Goal: Task Accomplishment & Management: Use online tool/utility

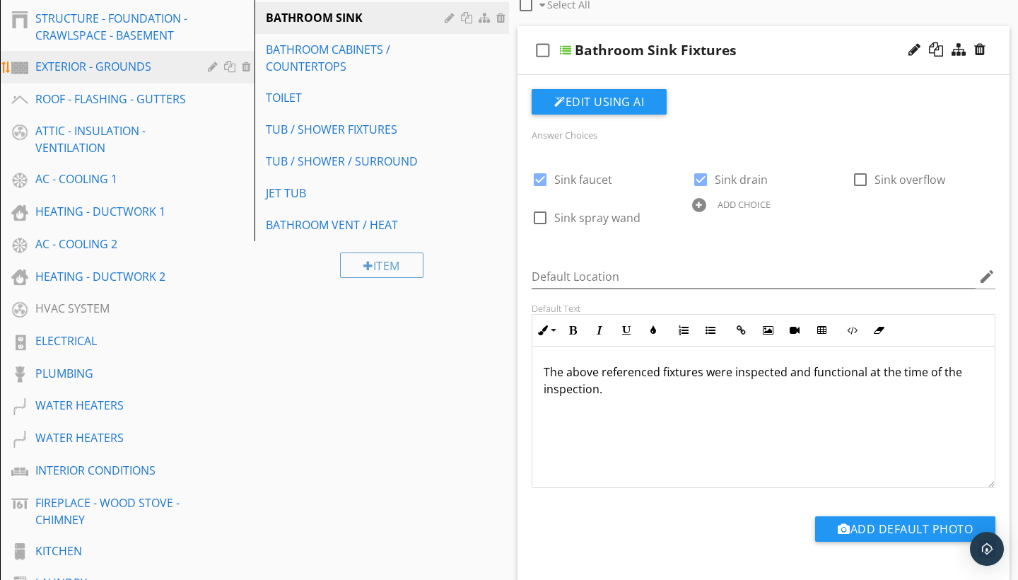
click at [170, 62] on div "EXTERIOR - GROUNDS" at bounding box center [111, 66] width 152 height 17
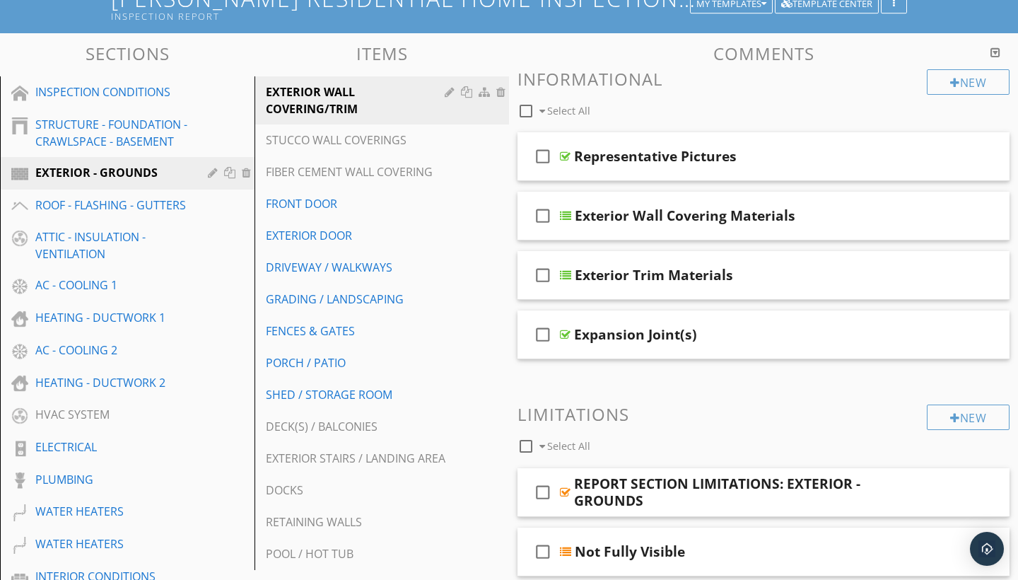
scroll to position [110, 0]
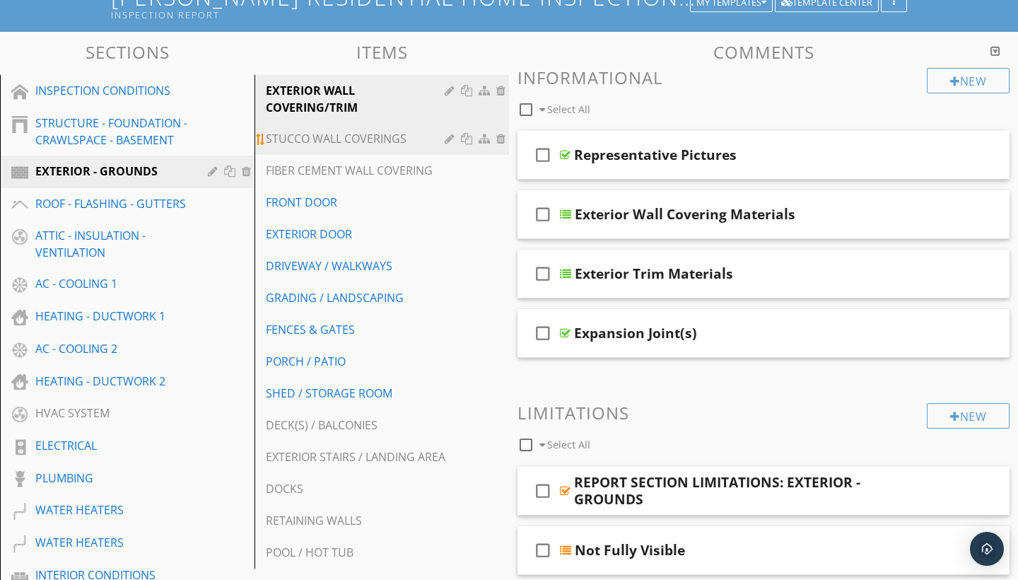
click at [421, 131] on div "STUCCO WALL COVERINGS" at bounding box center [357, 138] width 183 height 17
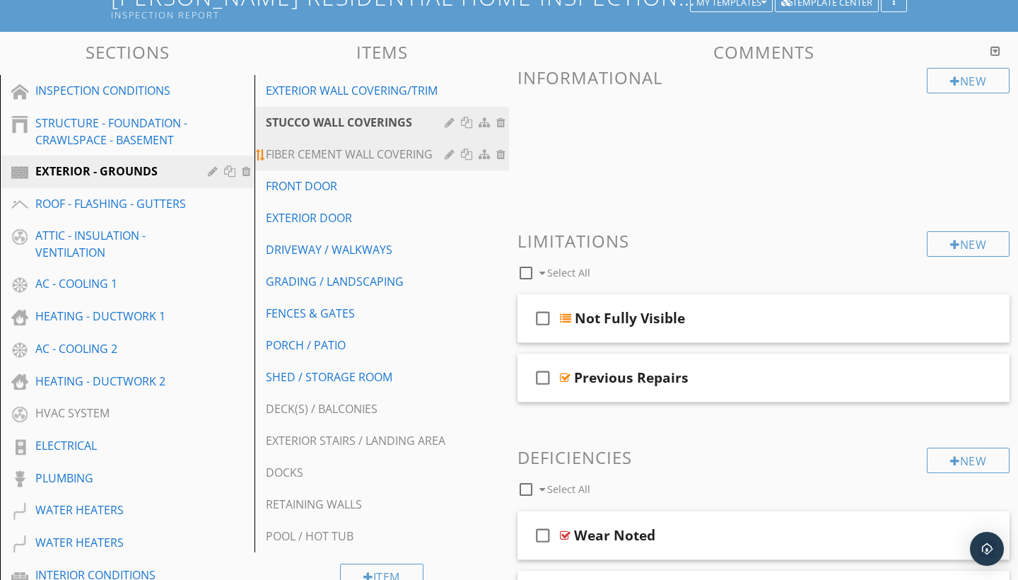
click at [421, 141] on link "FIBER CEMENT WALL COVERING" at bounding box center [384, 154] width 250 height 31
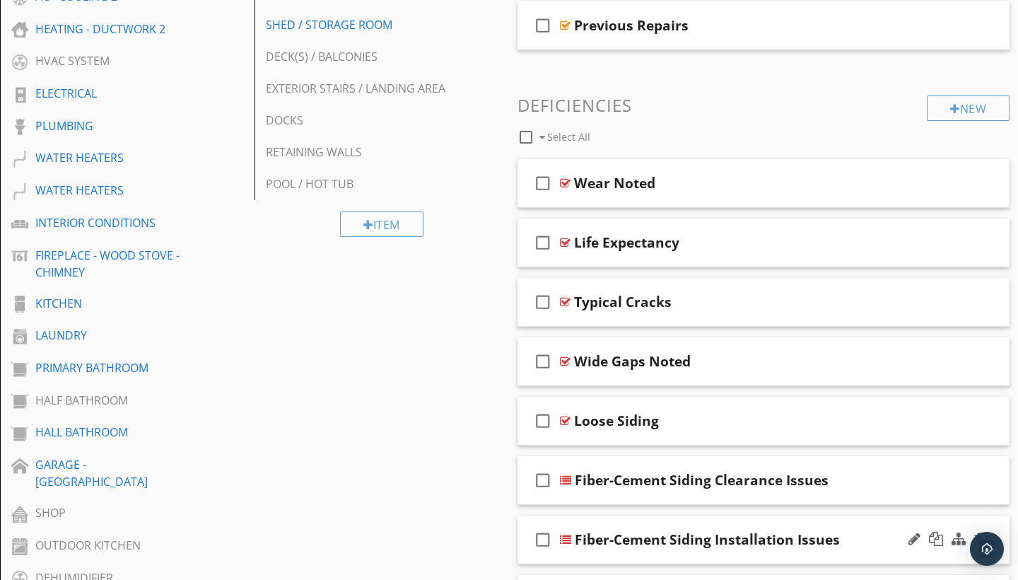
scroll to position [459, 0]
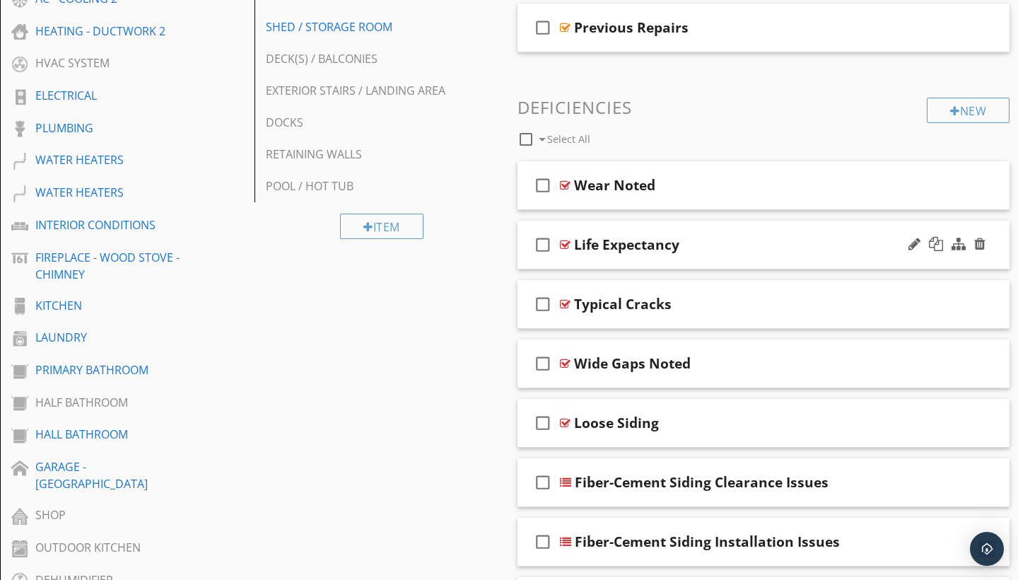
click at [625, 256] on div "check_box_outline_blank Life Expectancy" at bounding box center [763, 245] width 492 height 49
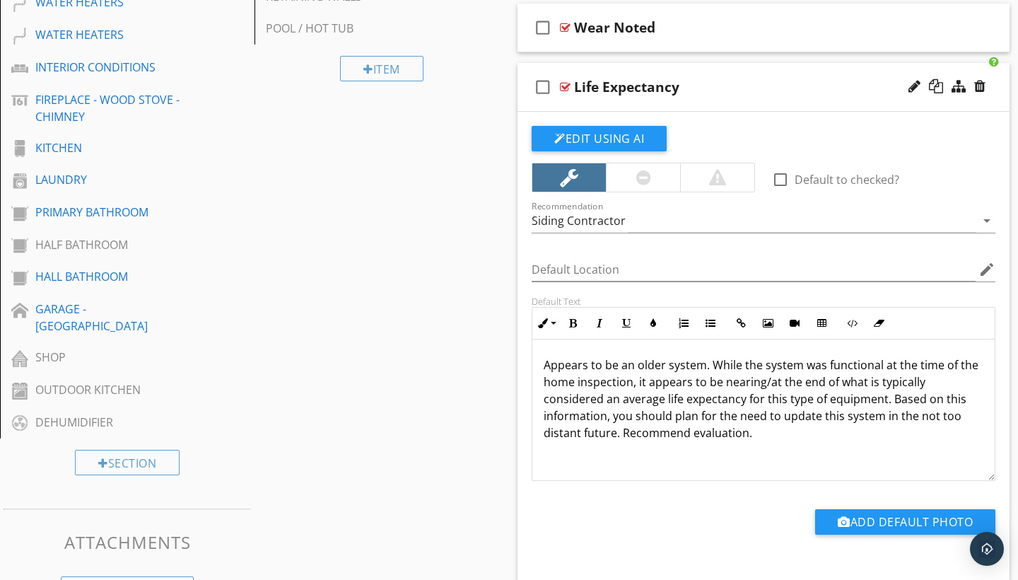
scroll to position [620, 0]
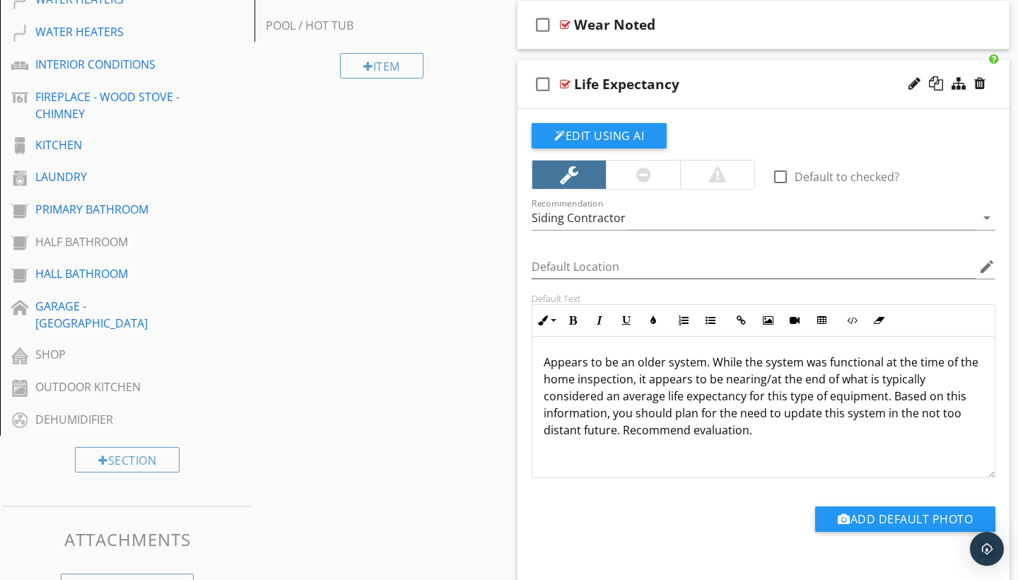
click at [577, 98] on div "check_box_outline_blank Life Expectancy" at bounding box center [763, 84] width 492 height 49
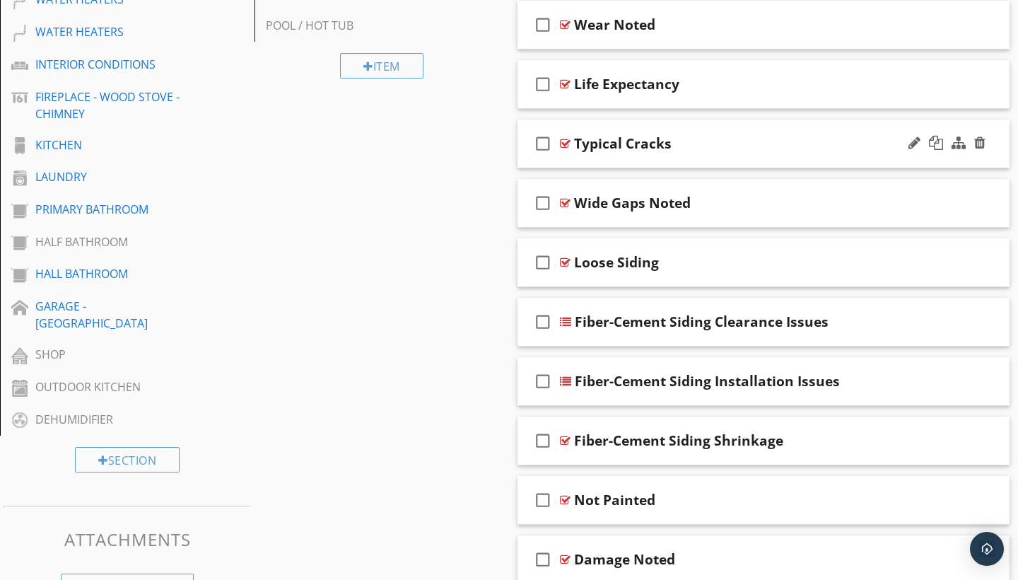
click at [586, 153] on div "check_box_outline_blank Typical Cracks" at bounding box center [763, 143] width 492 height 49
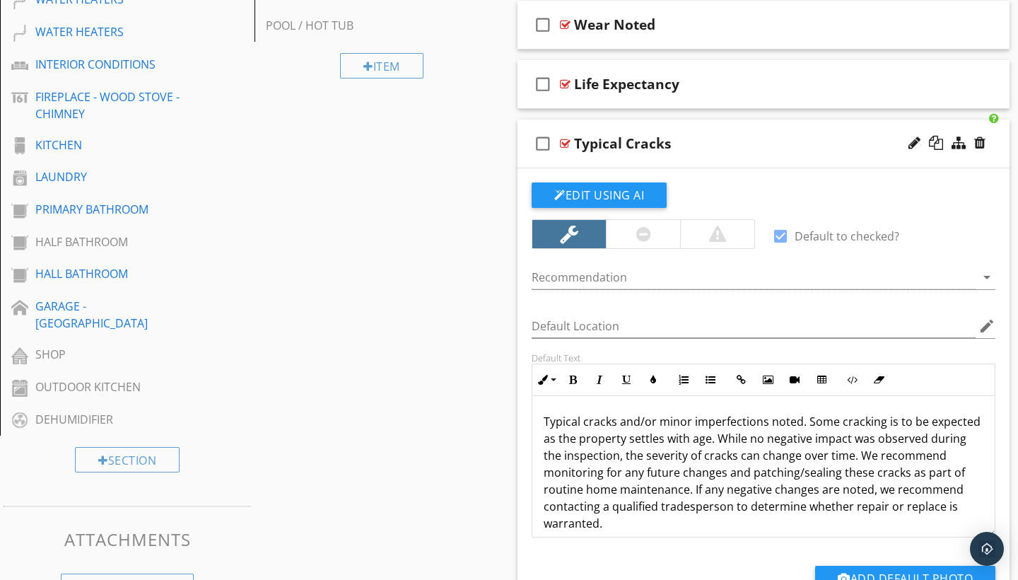
click at [586, 153] on div "check_box_outline_blank Typical Cracks" at bounding box center [763, 143] width 492 height 49
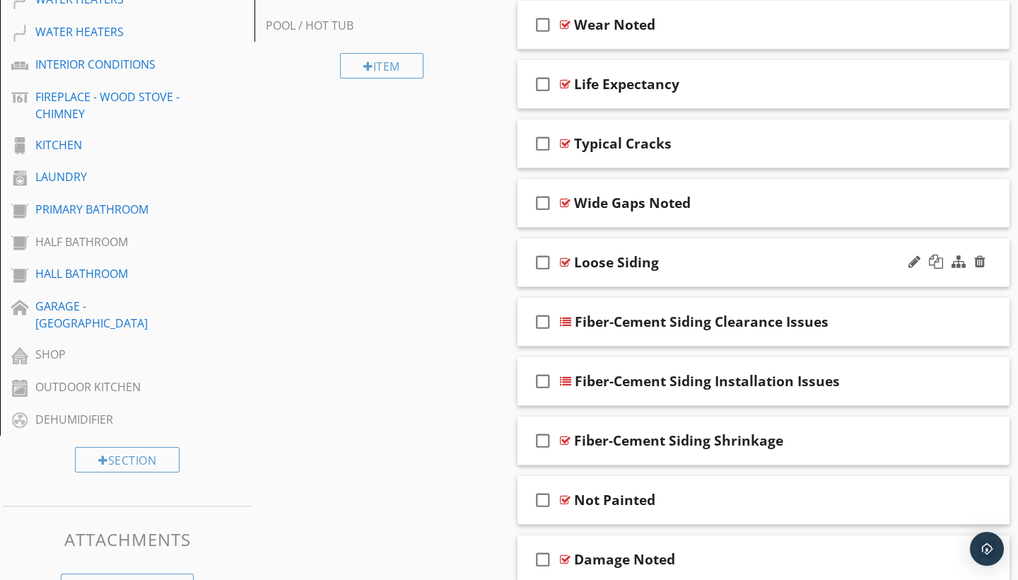
click at [559, 277] on div "check_box_outline_blank" at bounding box center [546, 262] width 28 height 34
click at [547, 263] on icon "check_box" at bounding box center [543, 262] width 23 height 34
click at [568, 276] on div "check_box_outline_blank Loose Siding" at bounding box center [763, 262] width 492 height 49
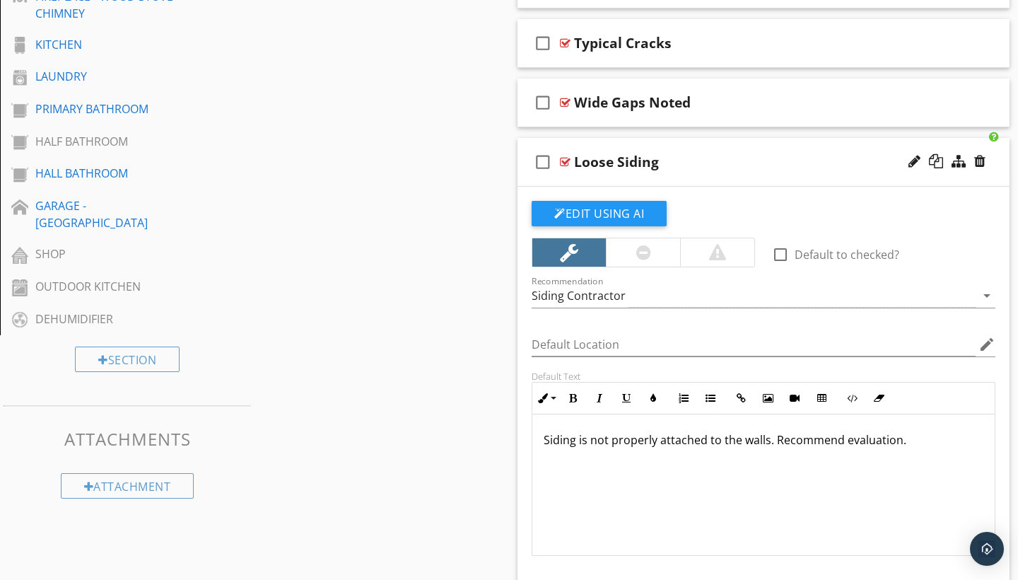
scroll to position [720, 0]
click at [587, 142] on div "check_box_outline_blank Loose Siding" at bounding box center [763, 162] width 492 height 49
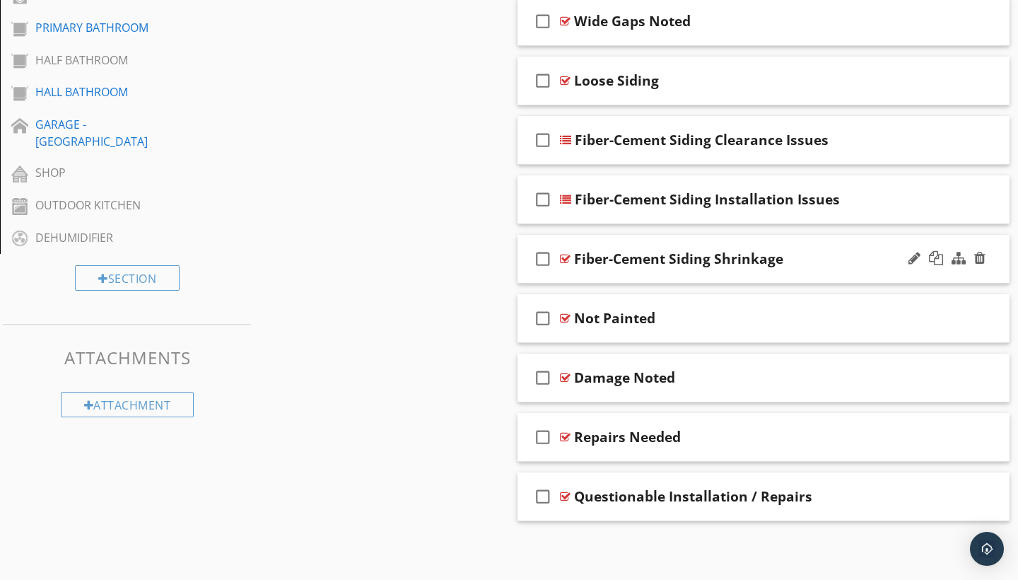
scroll to position [801, 0]
click at [597, 271] on div "check_box_outline_blank Fiber-Cement Siding Shrinkage" at bounding box center [763, 259] width 492 height 49
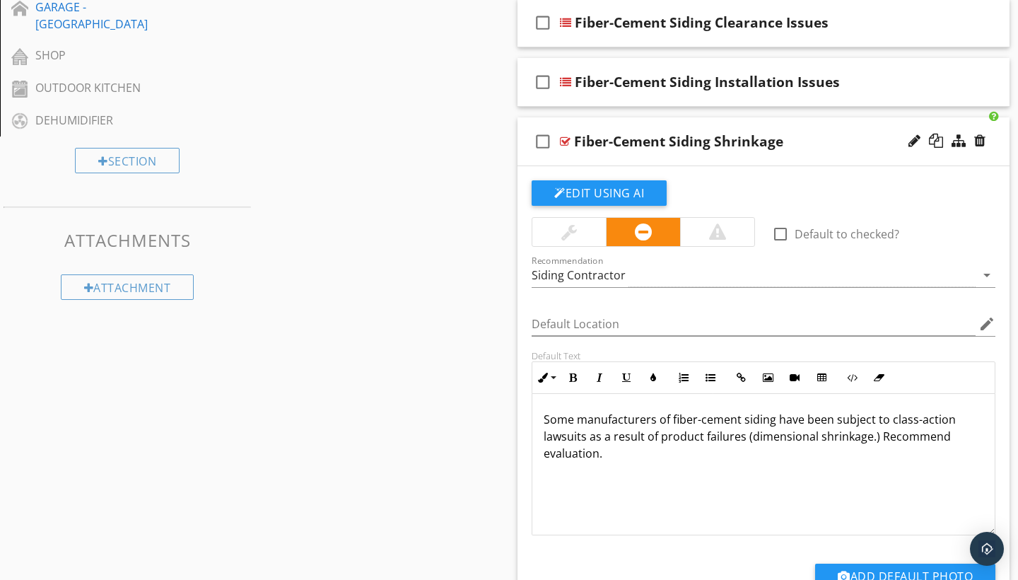
scroll to position [918, 0]
click at [618, 122] on div "check_box_outline_blank Fiber-Cement Siding Shrinkage" at bounding box center [763, 142] width 492 height 49
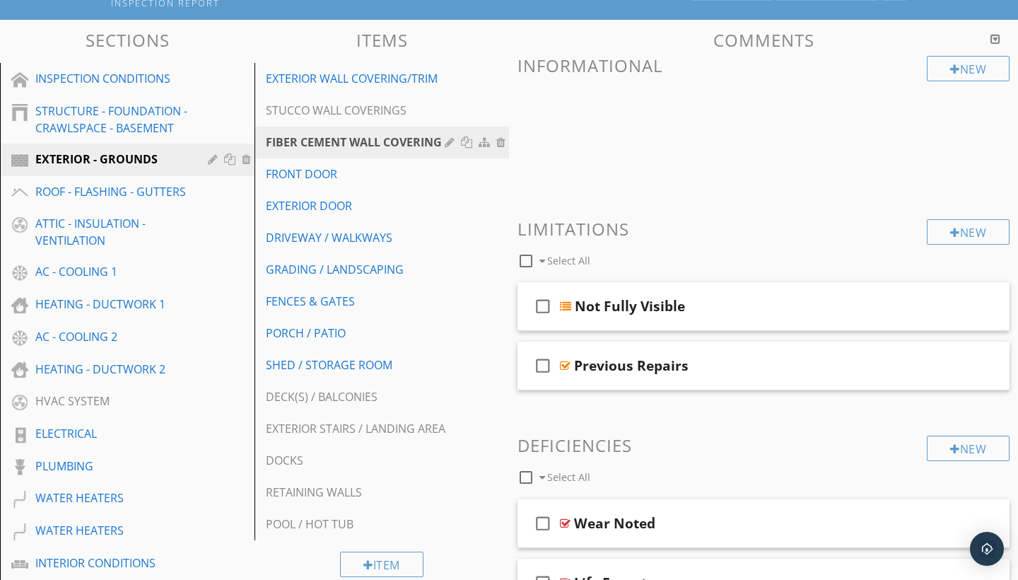
scroll to position [121, 0]
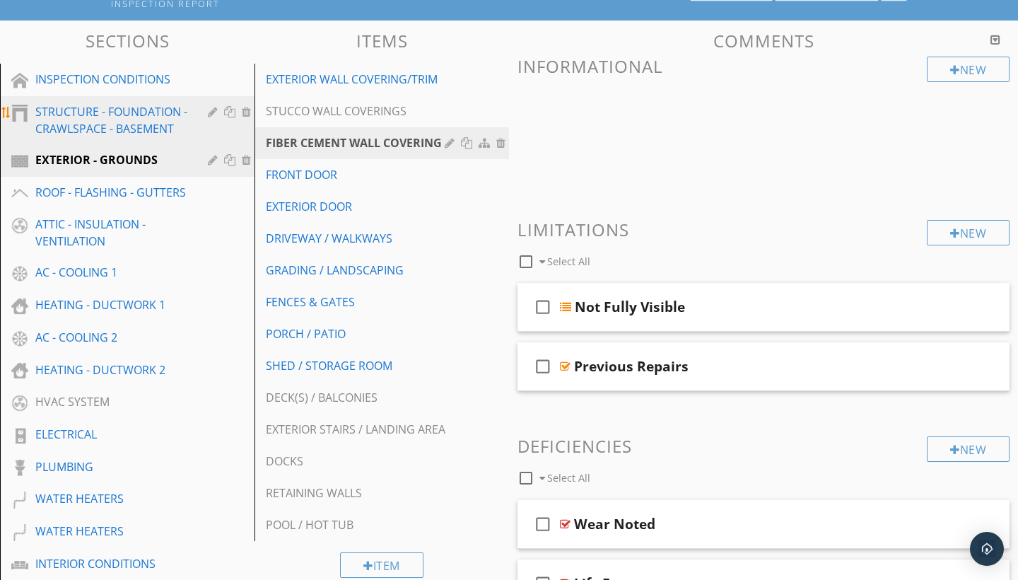
click at [127, 106] on div "STRUCTURE - FOUNDATION - CRAWLSPACE - BASEMENT" at bounding box center [111, 120] width 152 height 34
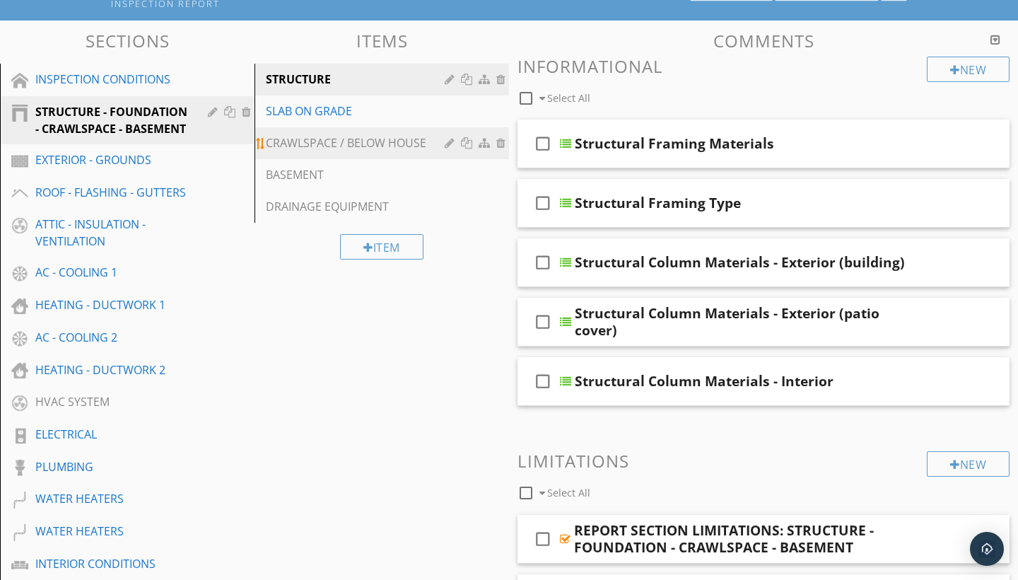
click at [379, 131] on link "CRAWLSPACE / BELOW HOUSE" at bounding box center [384, 142] width 250 height 31
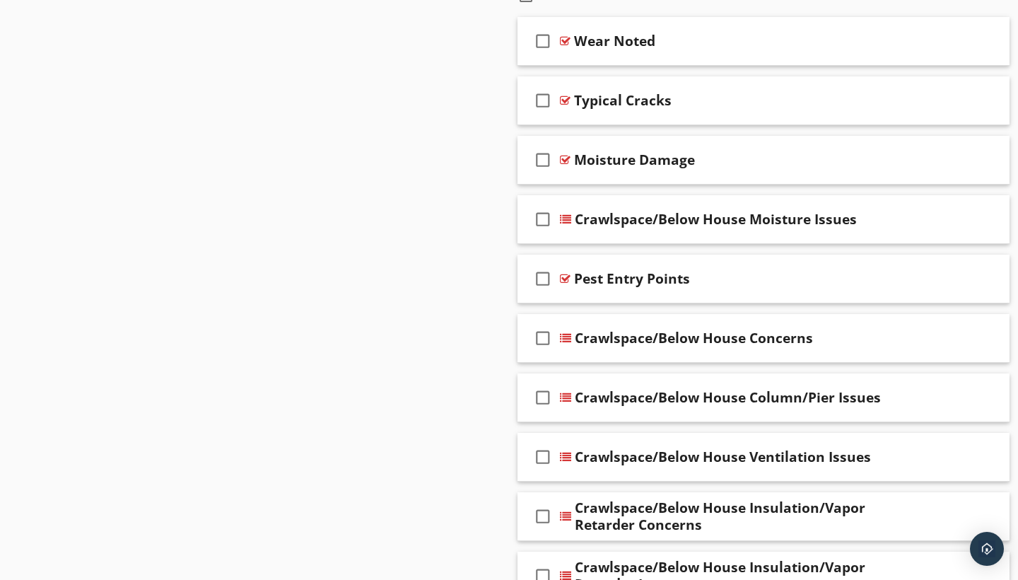
scroll to position [1385, 0]
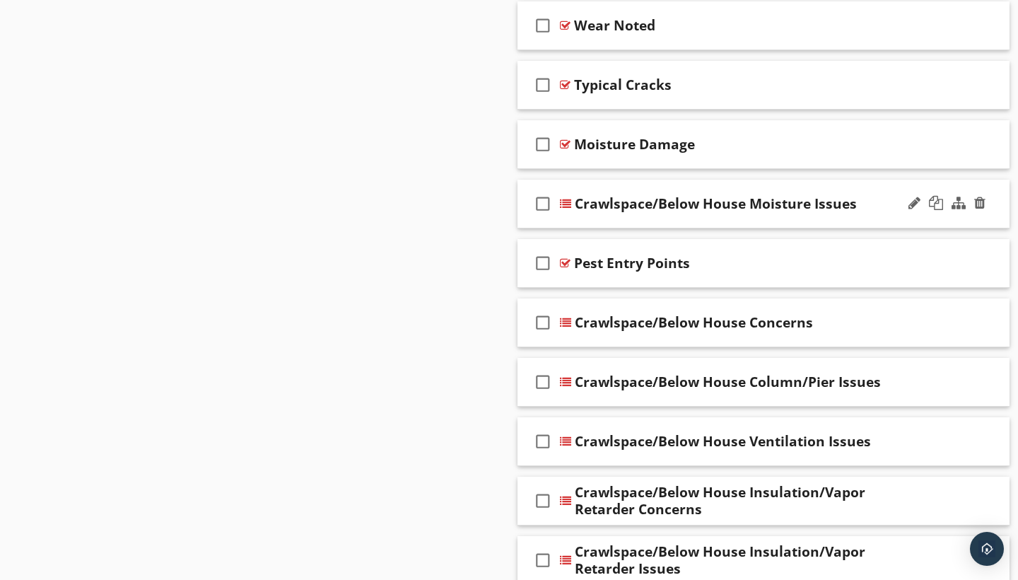
click at [780, 213] on div "check_box_outline_blank Crawlspace/Below House Moisture Issues" at bounding box center [763, 204] width 492 height 49
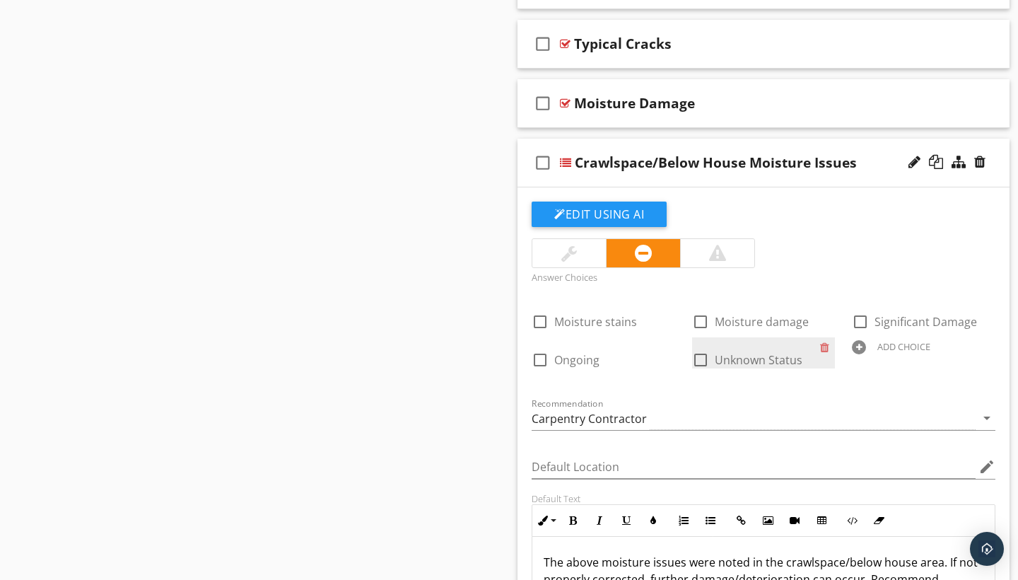
scroll to position [1424, 0]
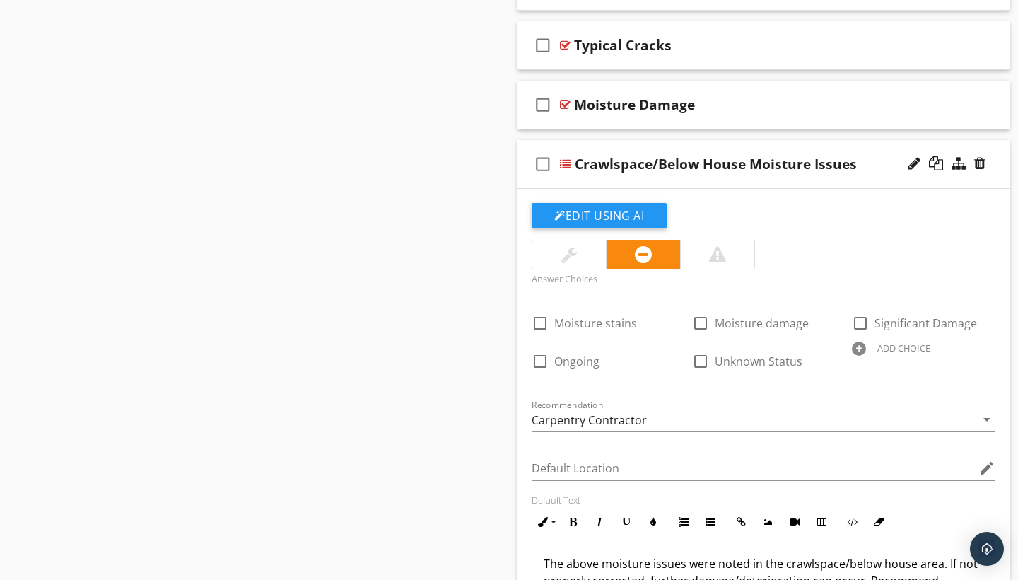
click at [787, 182] on div "check_box_outline_blank Crawlspace/Below House Moisture Issues" at bounding box center [763, 164] width 492 height 49
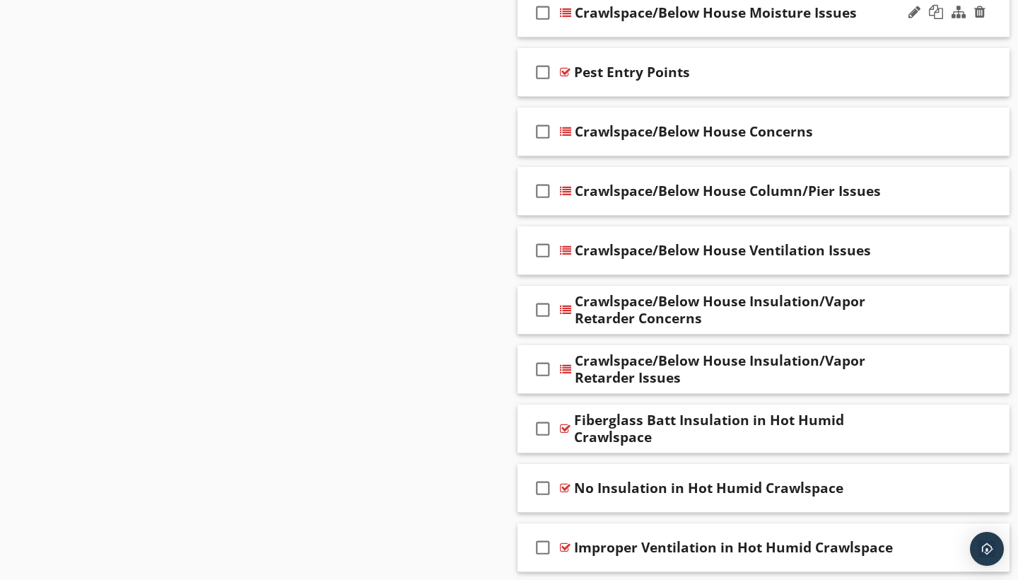
scroll to position [1577, 0]
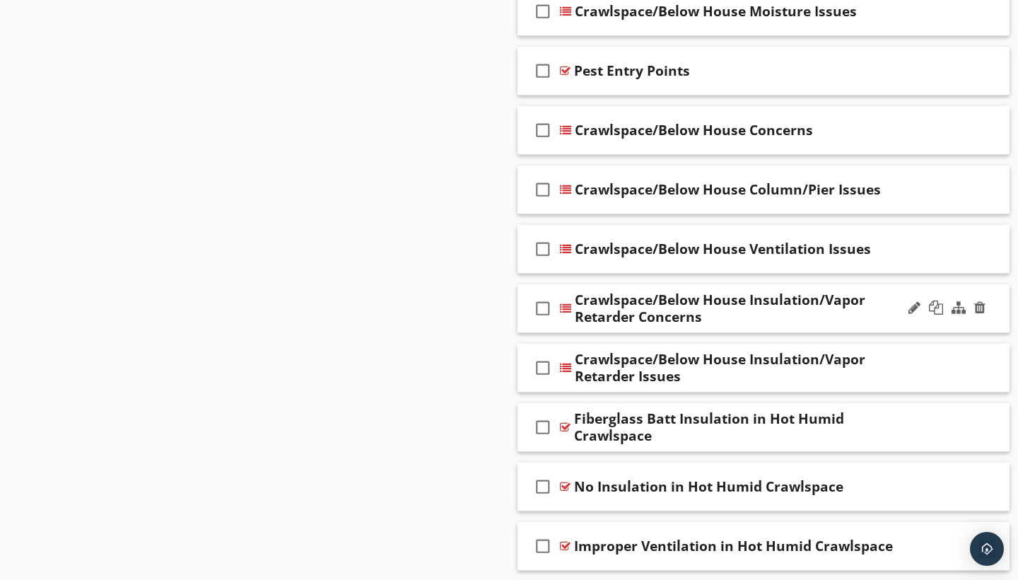
click at [843, 317] on div "Crawlspace/Below House Insulation/Vapor Retarder Concerns" at bounding box center [749, 308] width 348 height 34
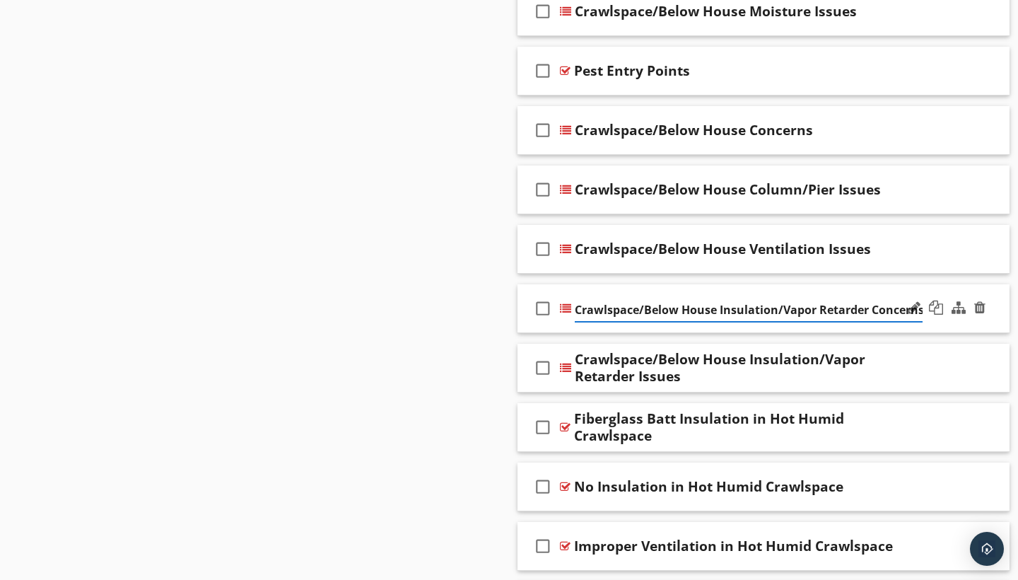
click at [723, 293] on div "check_box_outline_blank Crawlspace/Below House Insulation/Vapor Retarder Concer…" at bounding box center [763, 308] width 492 height 49
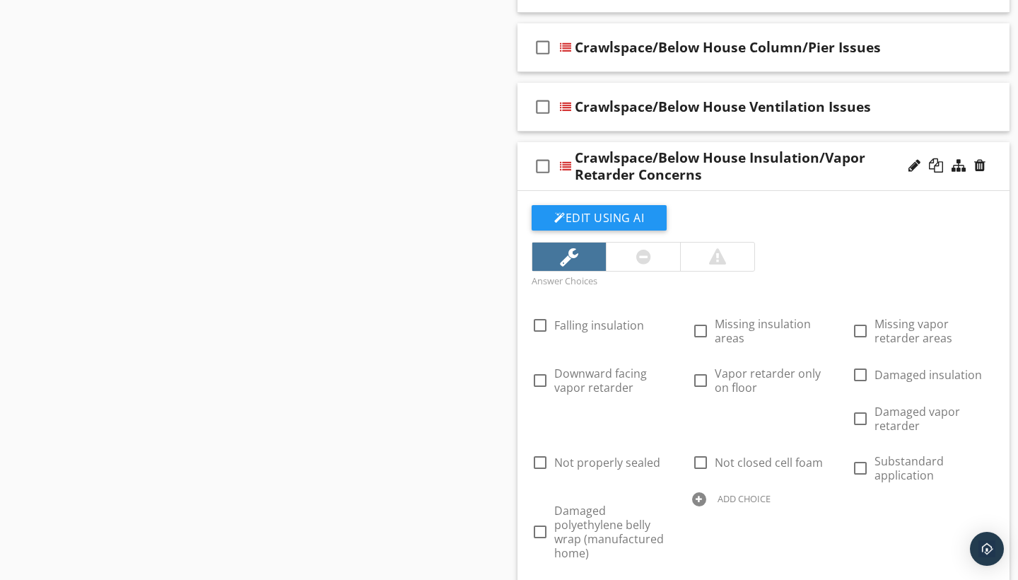
scroll to position [1719, 0]
click at [627, 144] on div "check_box_outline_blank Crawlspace/Below House Insulation/Vapor Retarder Concer…" at bounding box center [763, 166] width 492 height 49
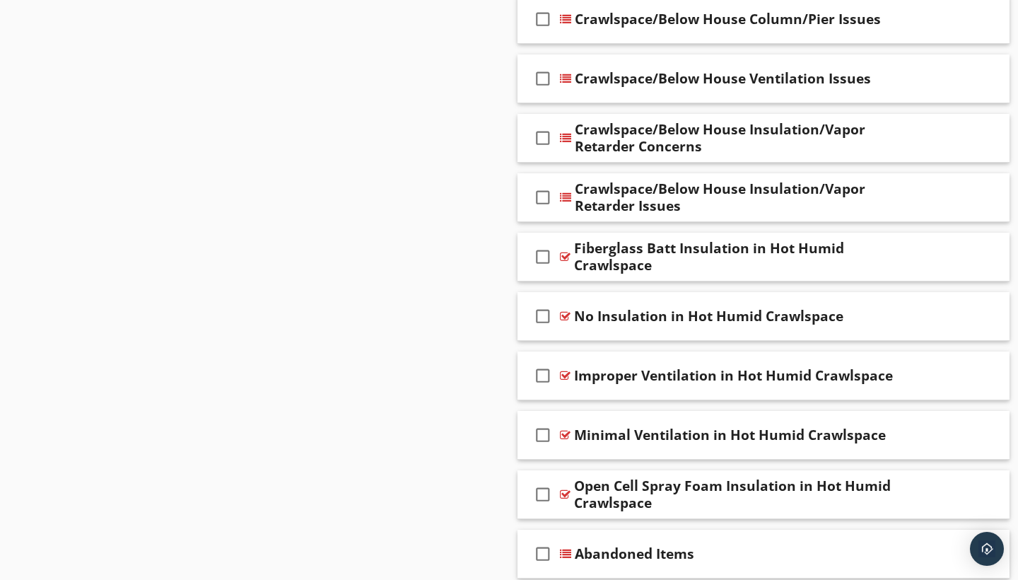
scroll to position [1749, 0]
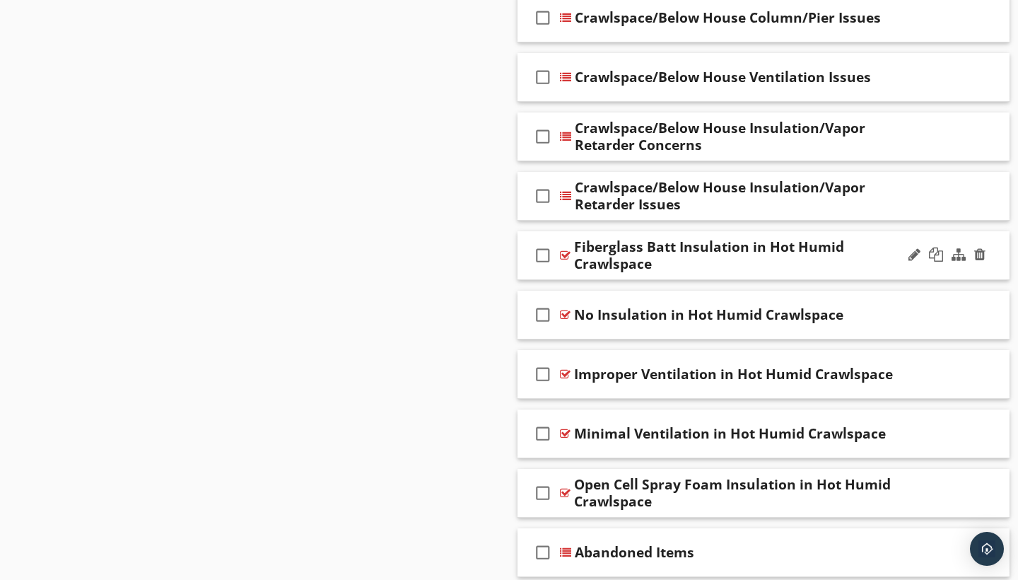
click at [597, 235] on div "check_box_outline_blank Fiberglass Batt Insulation in Hot Humid Crawlspace" at bounding box center [763, 255] width 492 height 49
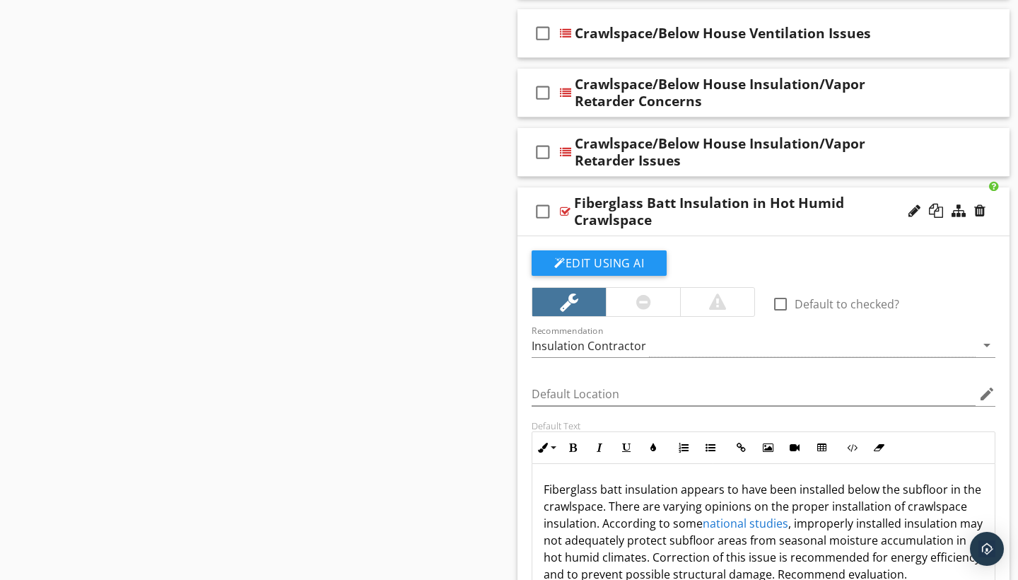
scroll to position [1791, 0]
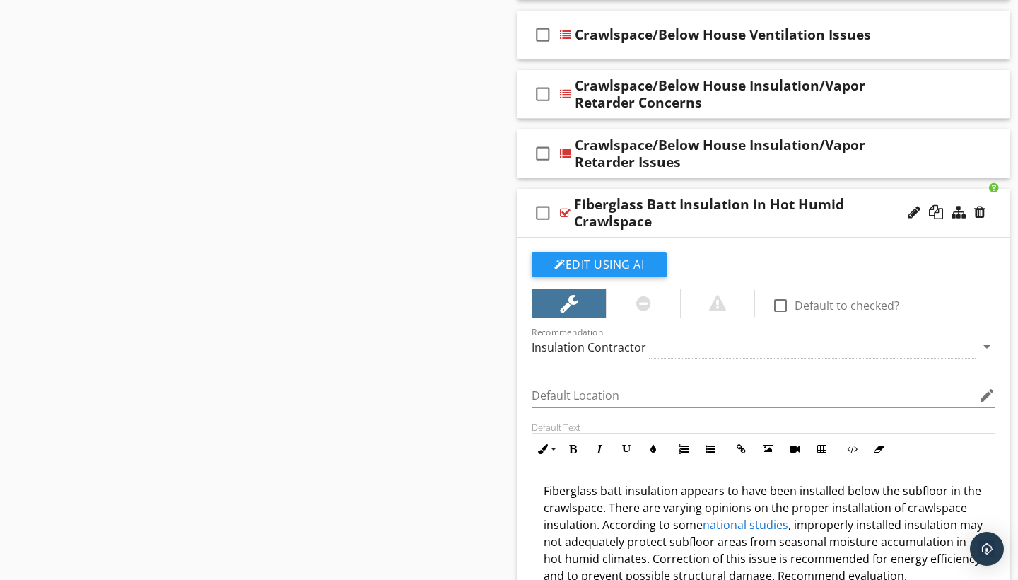
click at [585, 194] on div "check_box_outline_blank Fiberglass Batt Insulation in Hot Humid Crawlspace" at bounding box center [763, 213] width 492 height 49
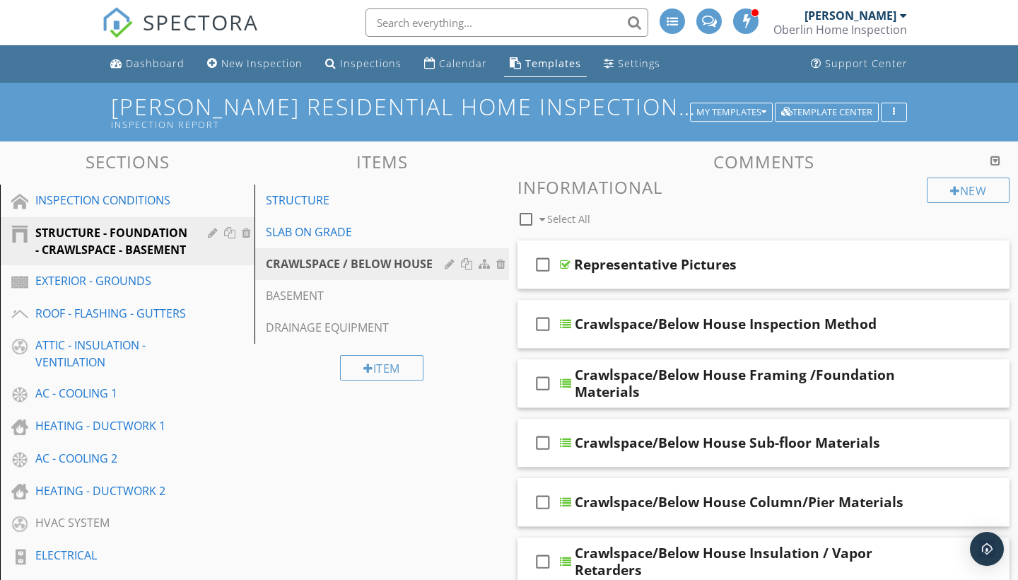
scroll to position [0, 0]
click at [181, 194] on div "INSPECTION CONDITIONS" at bounding box center [111, 200] width 152 height 17
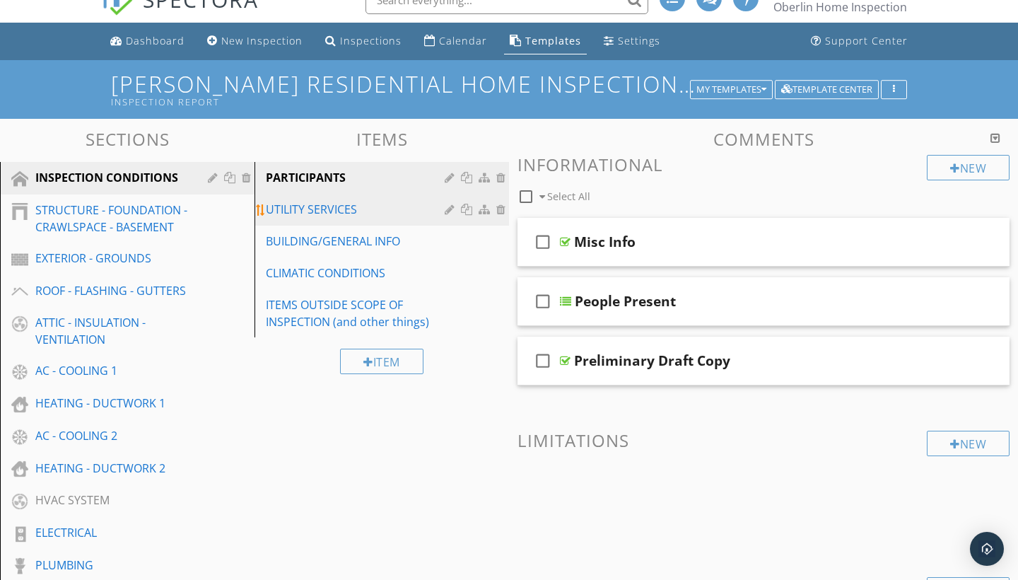
scroll to position [25, 0]
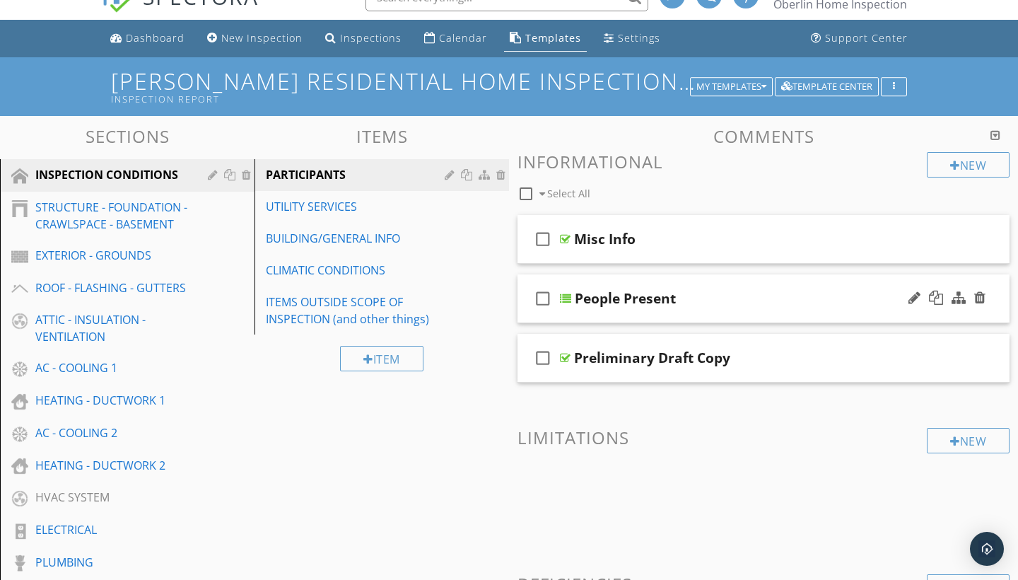
click at [610, 278] on div "check_box_outline_blank People Present" at bounding box center [763, 298] width 492 height 49
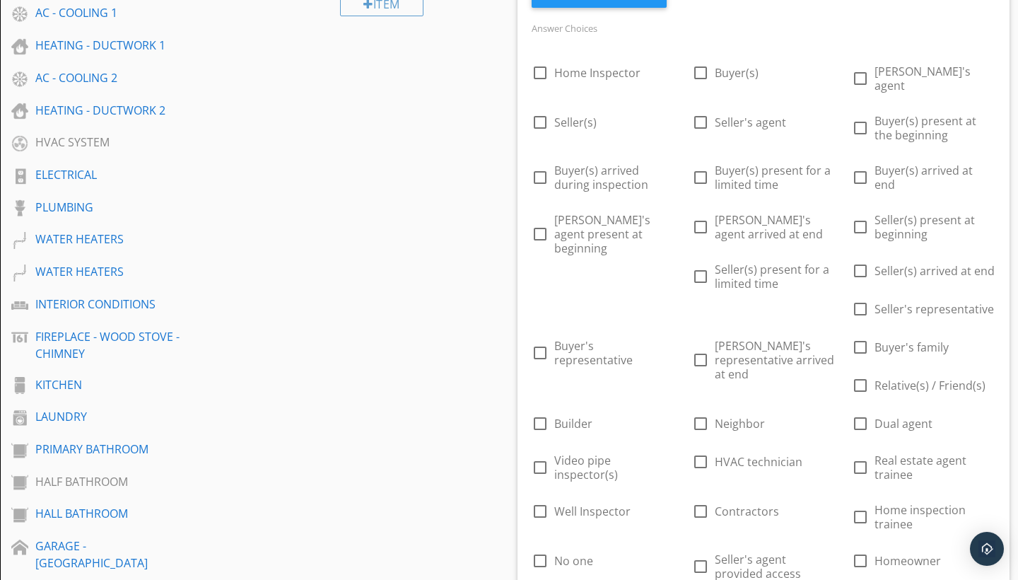
scroll to position [381, 0]
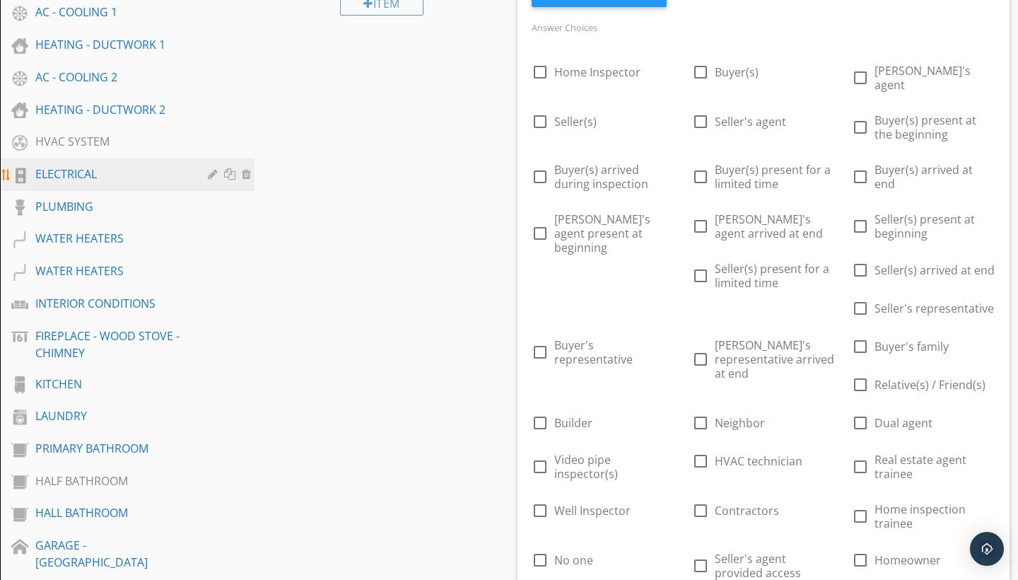
click at [168, 175] on div "ELECTRICAL" at bounding box center [111, 173] width 152 height 17
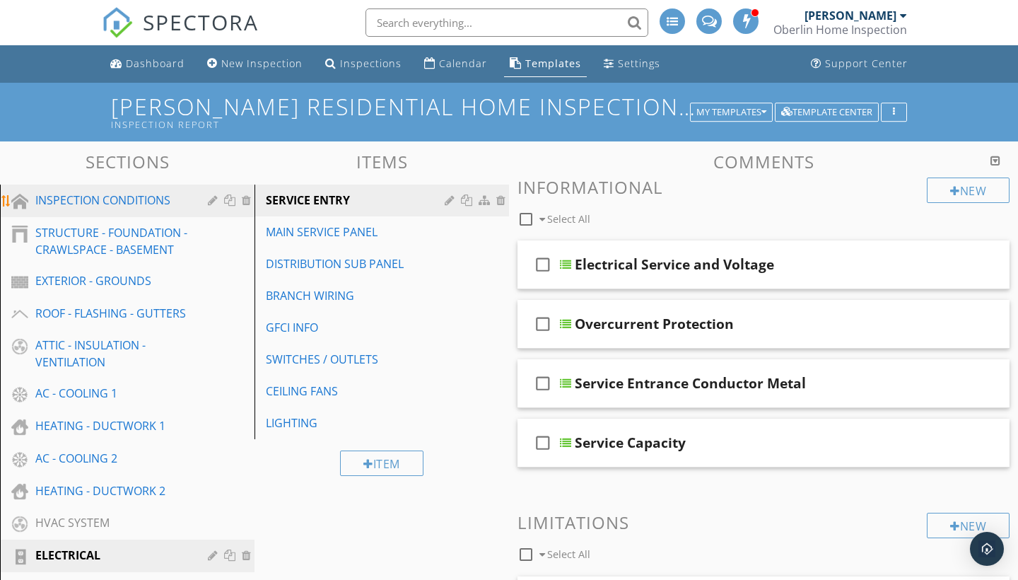
scroll to position [0, 0]
click at [132, 200] on div "INSPECTION CONDITIONS" at bounding box center [111, 200] width 152 height 17
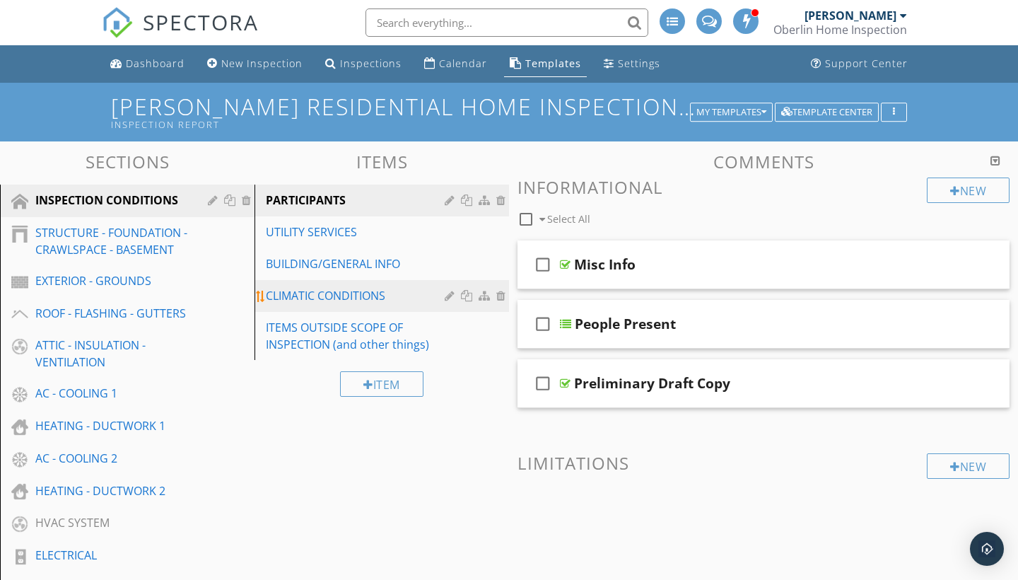
click at [390, 293] on div "CLIMATIC CONDITIONS" at bounding box center [357, 295] width 183 height 17
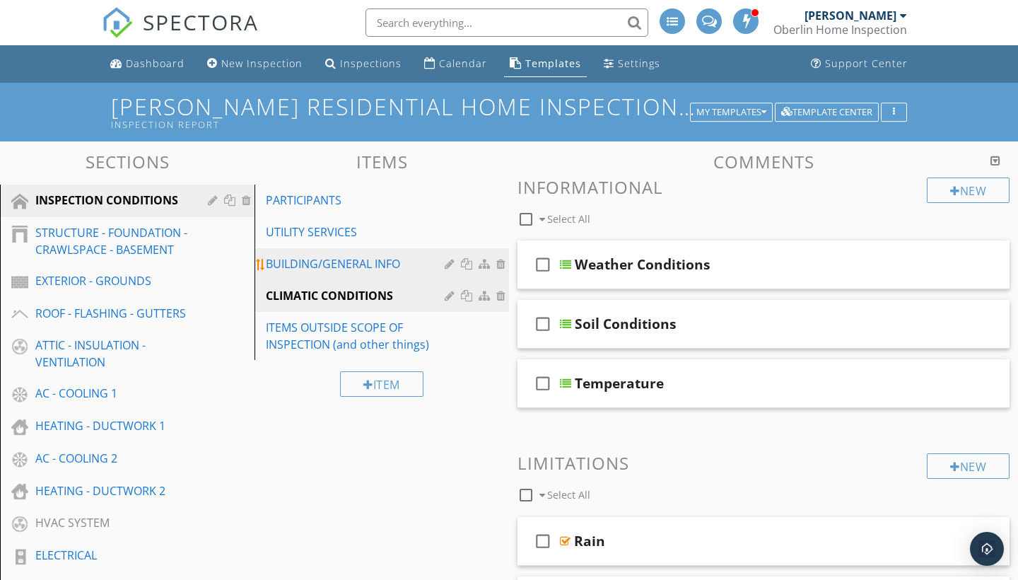
click at [405, 266] on div "BUILDING/GENERAL INFO" at bounding box center [357, 263] width 183 height 17
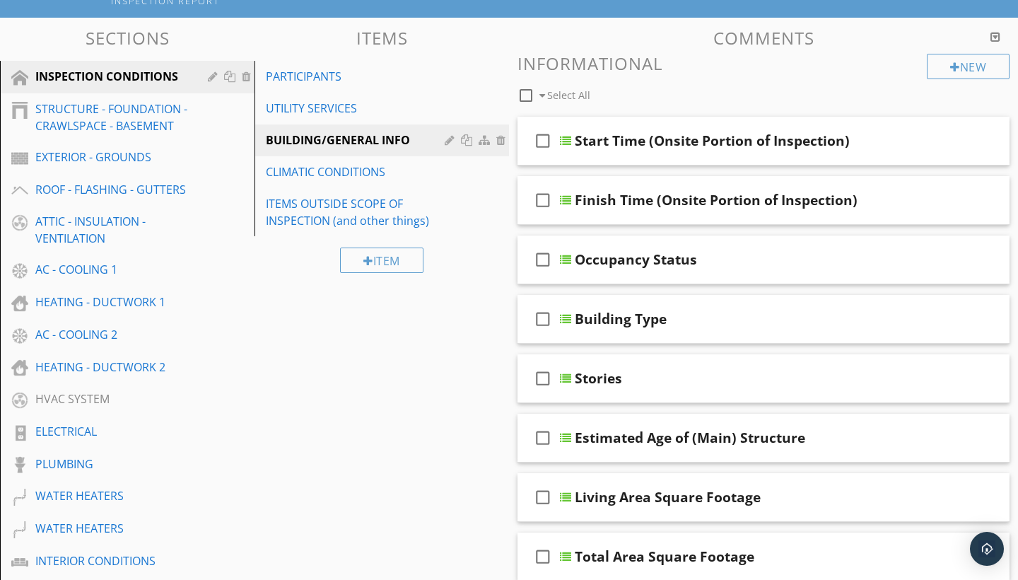
scroll to position [128, 0]
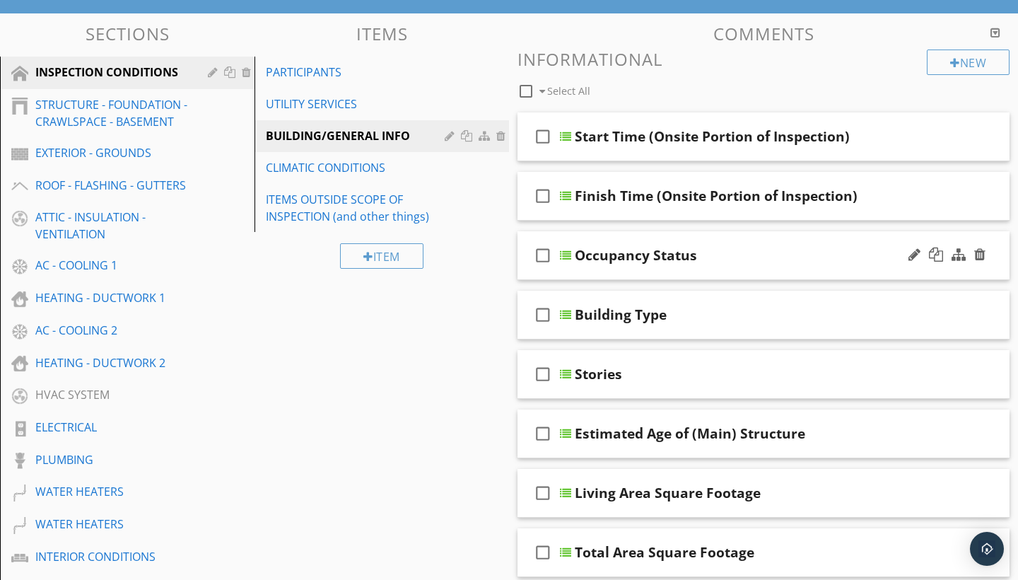
click at [667, 274] on div "check_box_outline_blank Occupancy Status" at bounding box center [763, 255] width 492 height 49
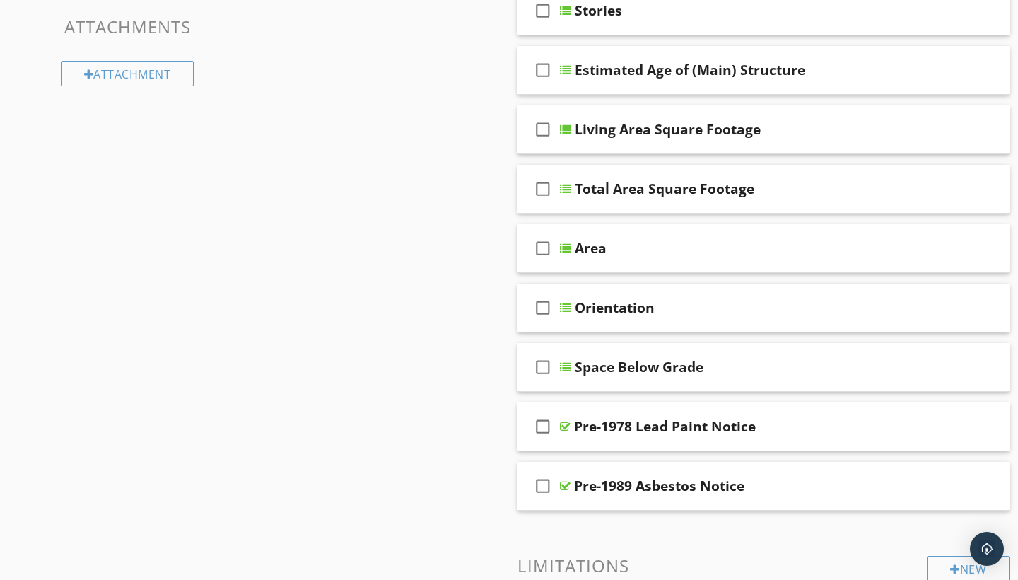
scroll to position [1126, 0]
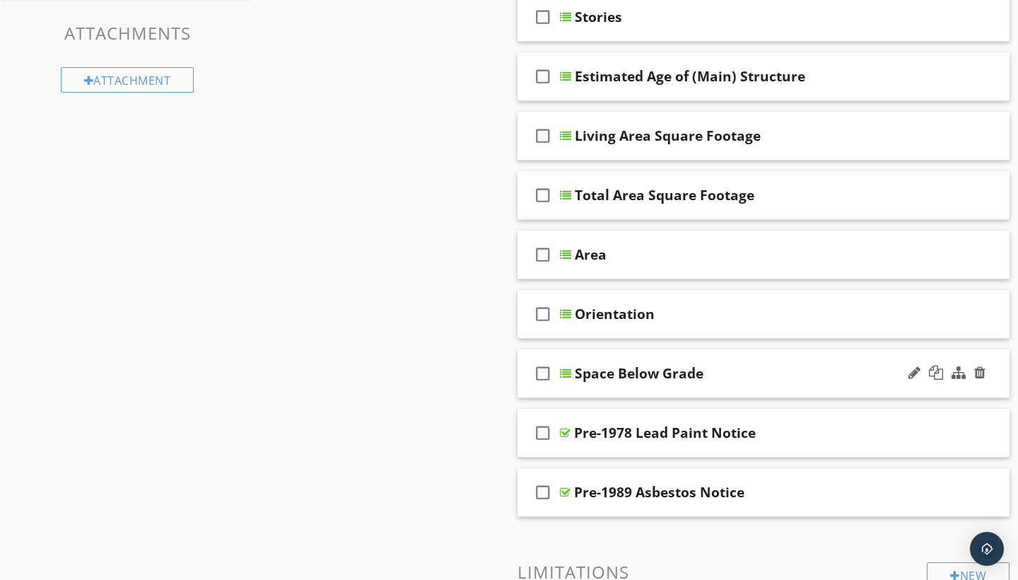
click at [548, 390] on div "check_box_outline_blank Space Below Grade" at bounding box center [763, 373] width 492 height 49
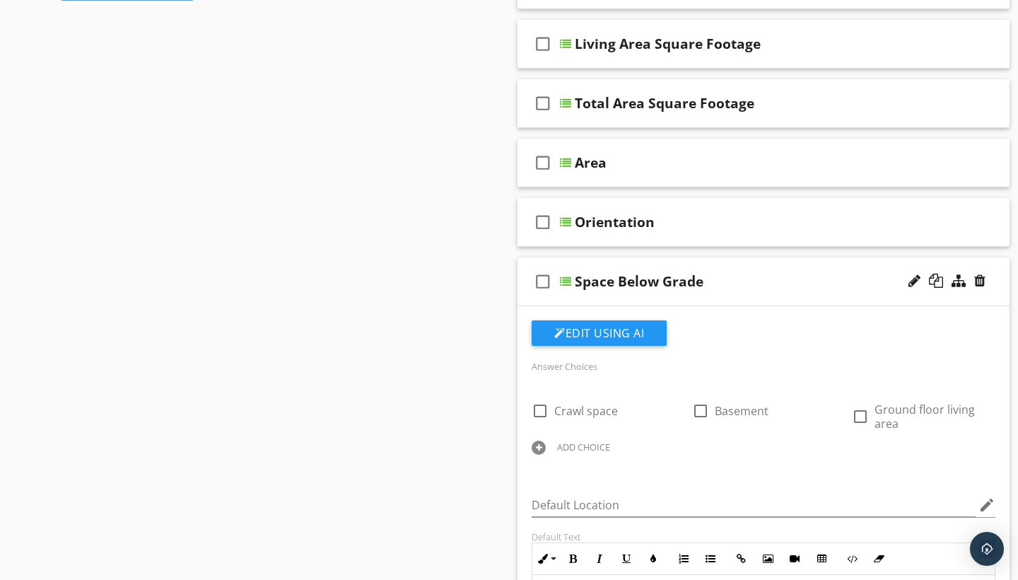
scroll to position [1221, 0]
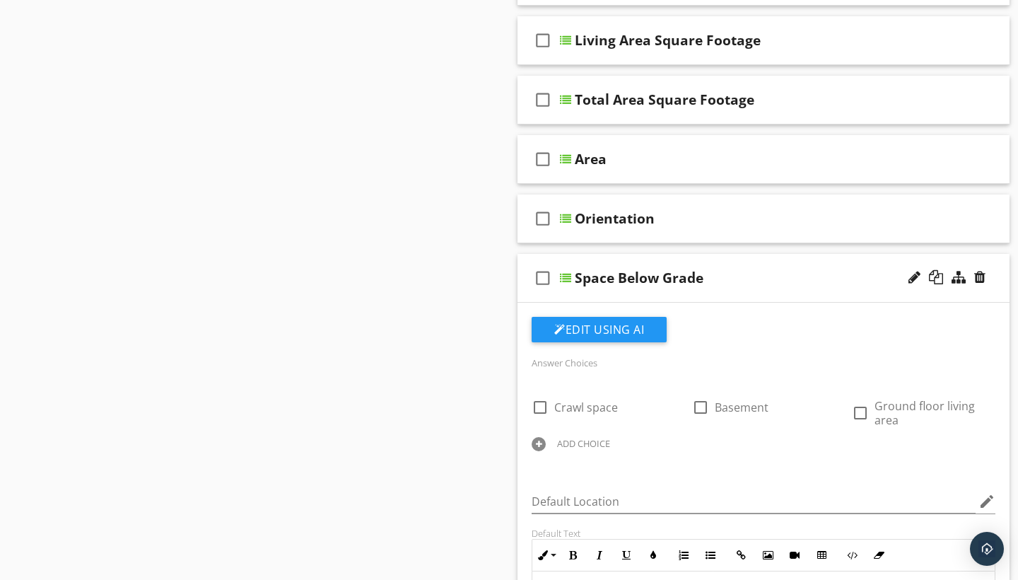
click at [596, 259] on div "check_box_outline_blank Space Below Grade" at bounding box center [763, 278] width 492 height 49
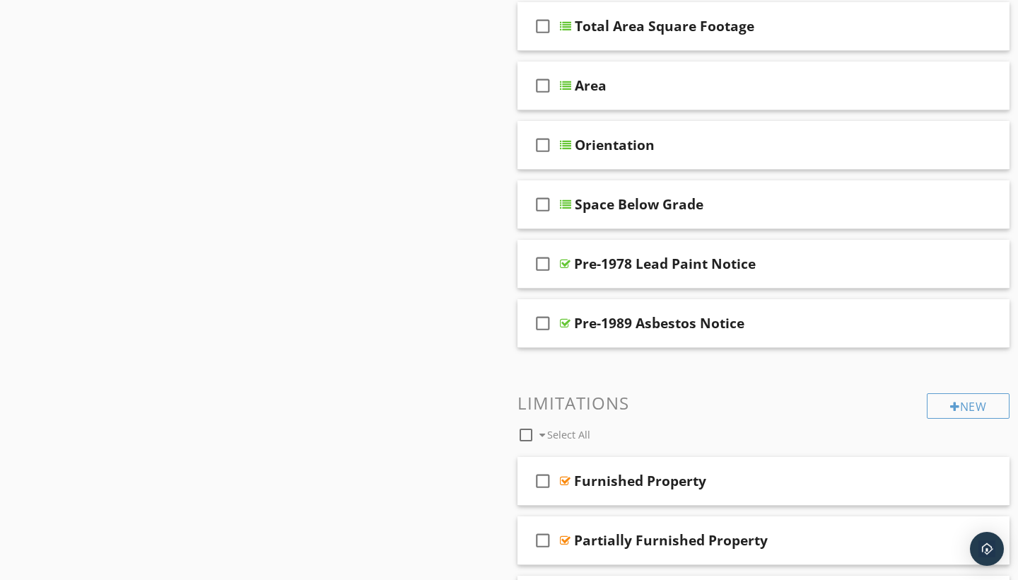
scroll to position [1297, 0]
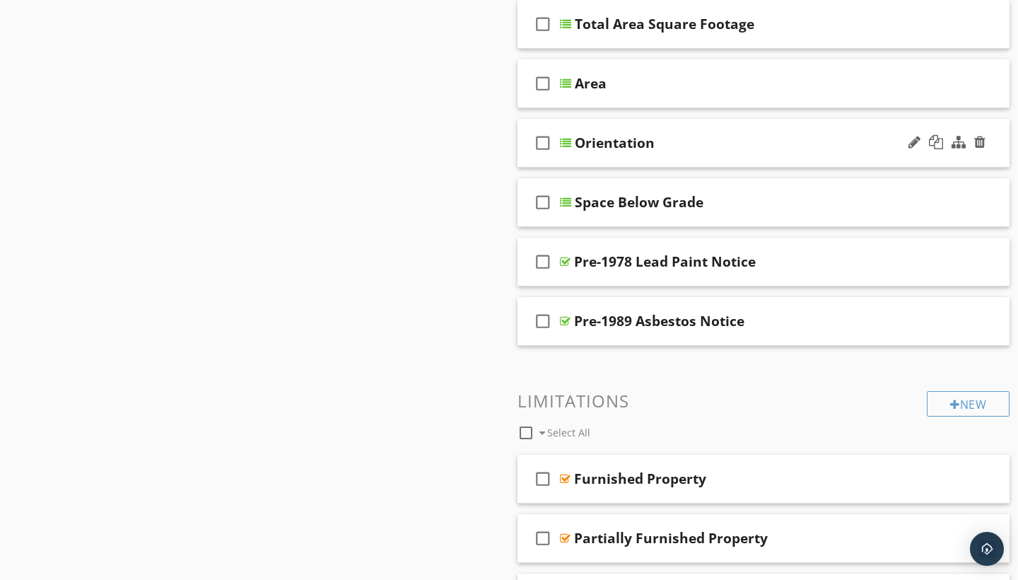
click at [580, 160] on div "check_box_outline_blank Orientation" at bounding box center [763, 143] width 492 height 49
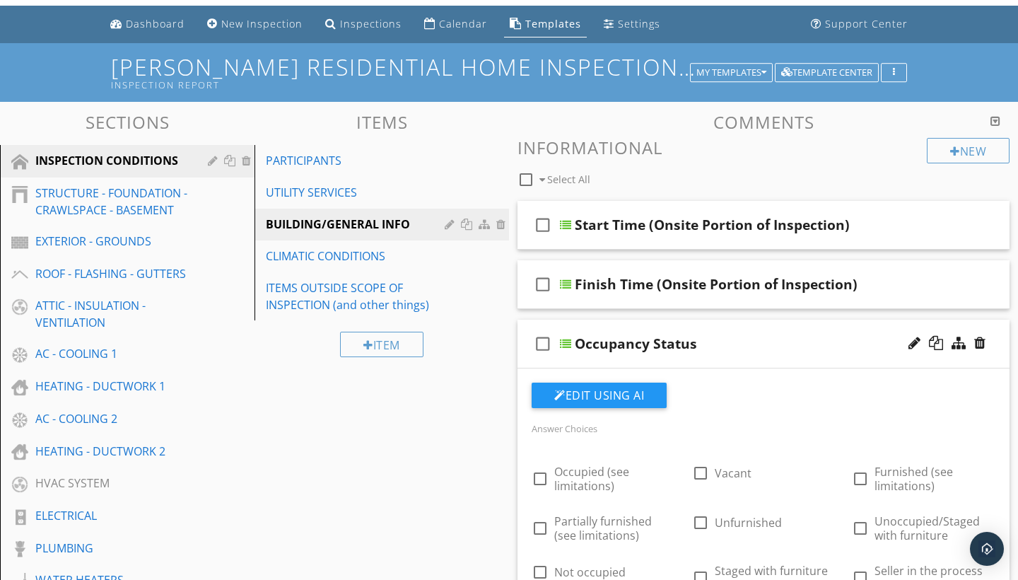
scroll to position [29, 0]
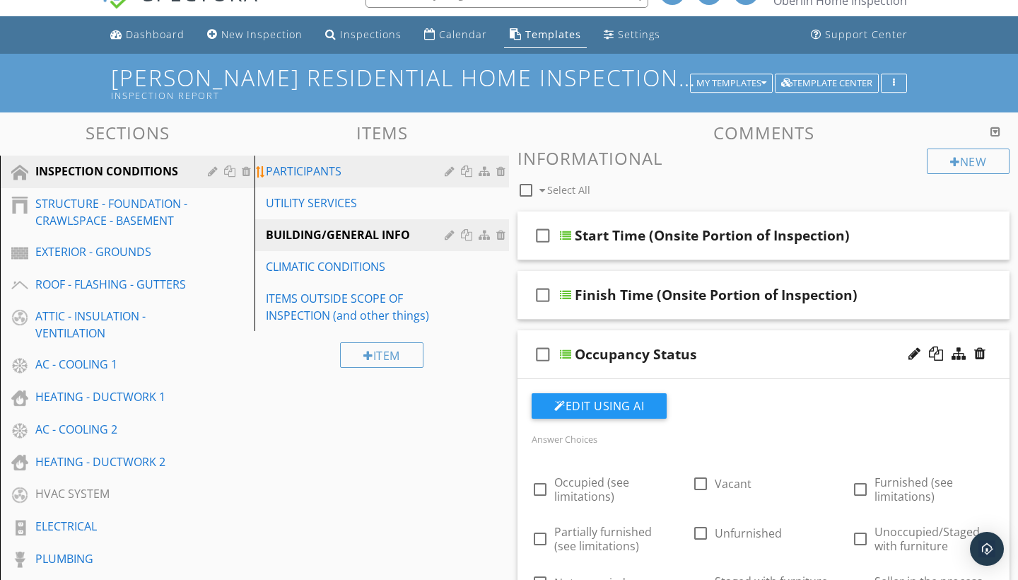
click at [387, 163] on div "PARTICIPANTS" at bounding box center [357, 171] width 183 height 17
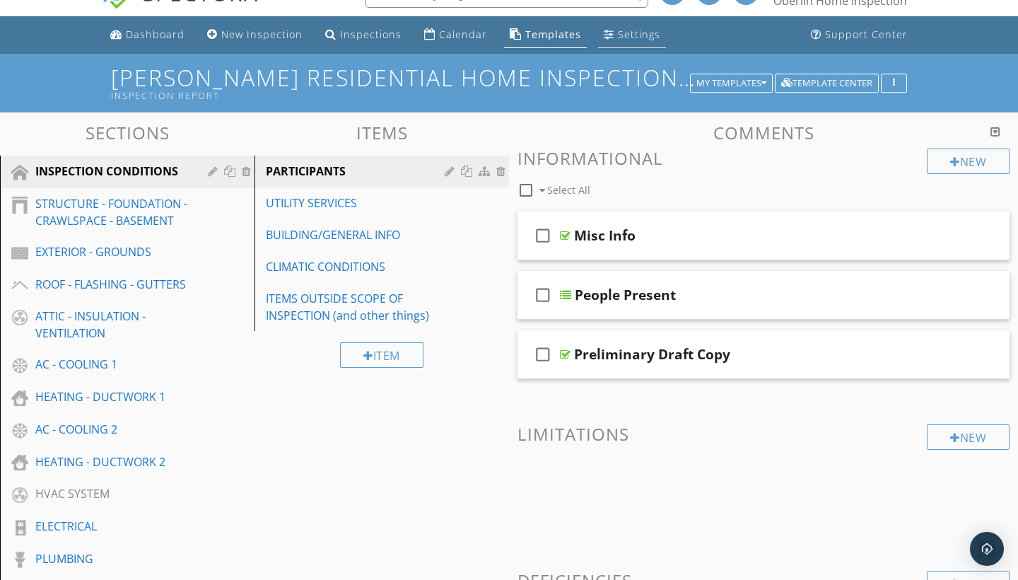
click at [608, 41] on link "Settings" at bounding box center [632, 35] width 68 height 26
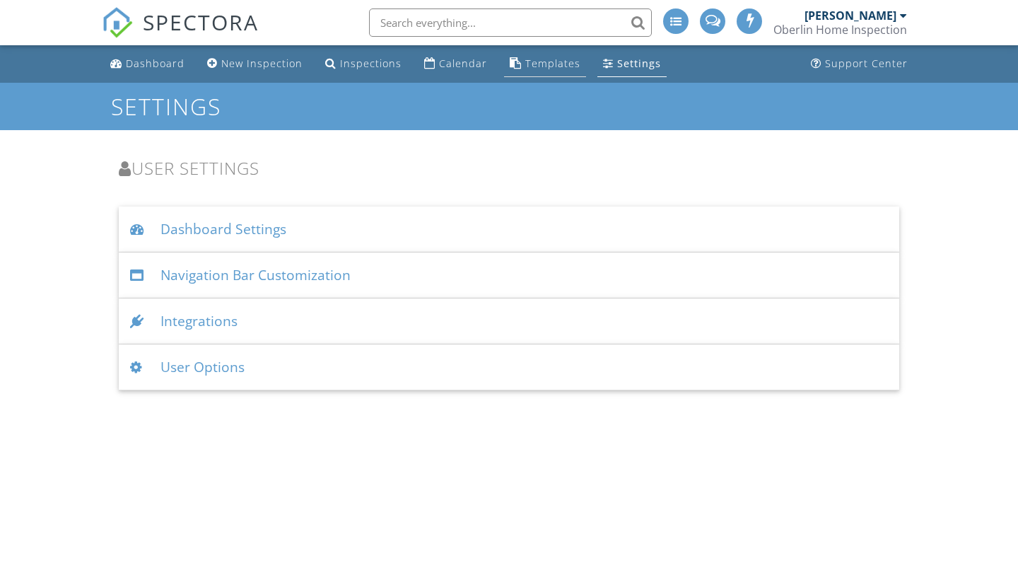
click at [552, 64] on div "Templates" at bounding box center [552, 63] width 55 height 13
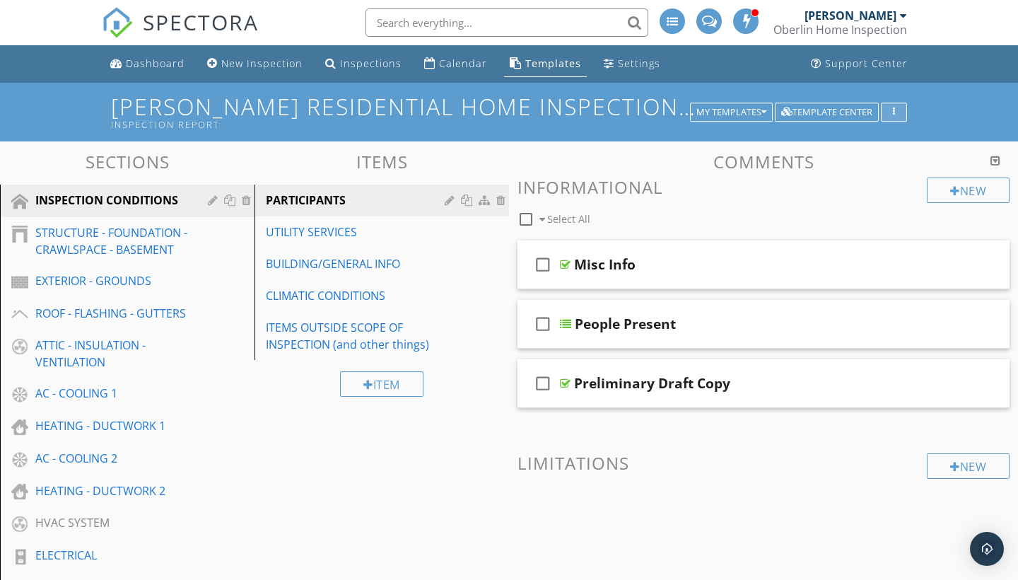
click at [889, 111] on div "button" at bounding box center [893, 112] width 13 height 10
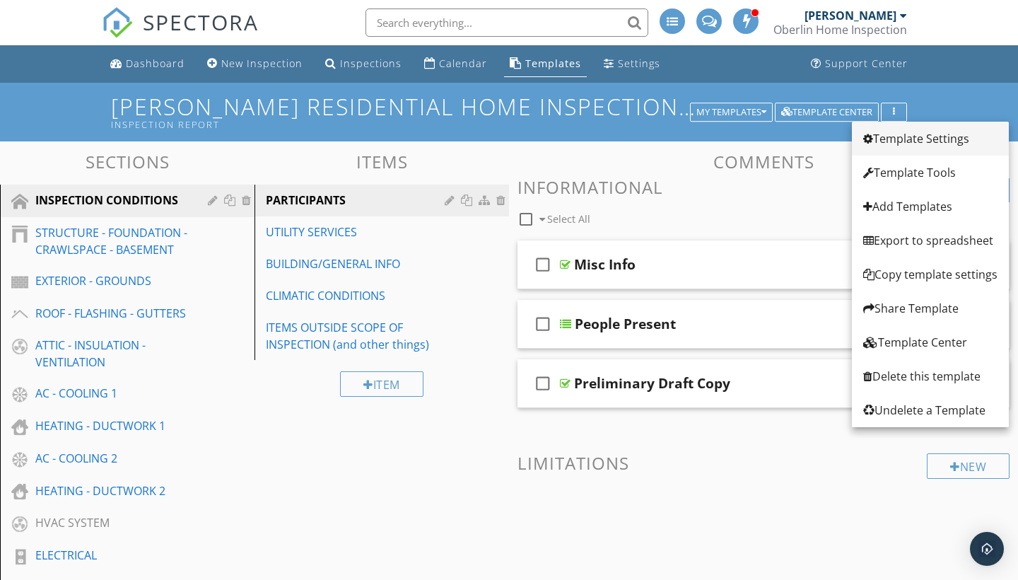
click at [899, 135] on div "Template Settings" at bounding box center [930, 138] width 134 height 17
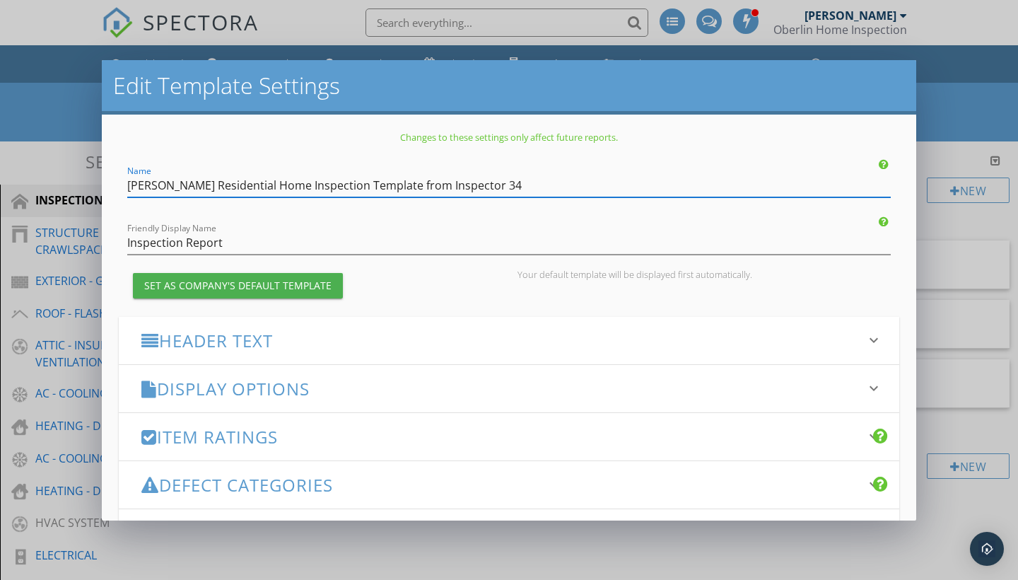
click at [615, 318] on div "Header Text keyboard_arrow_down" at bounding box center [509, 340] width 780 height 47
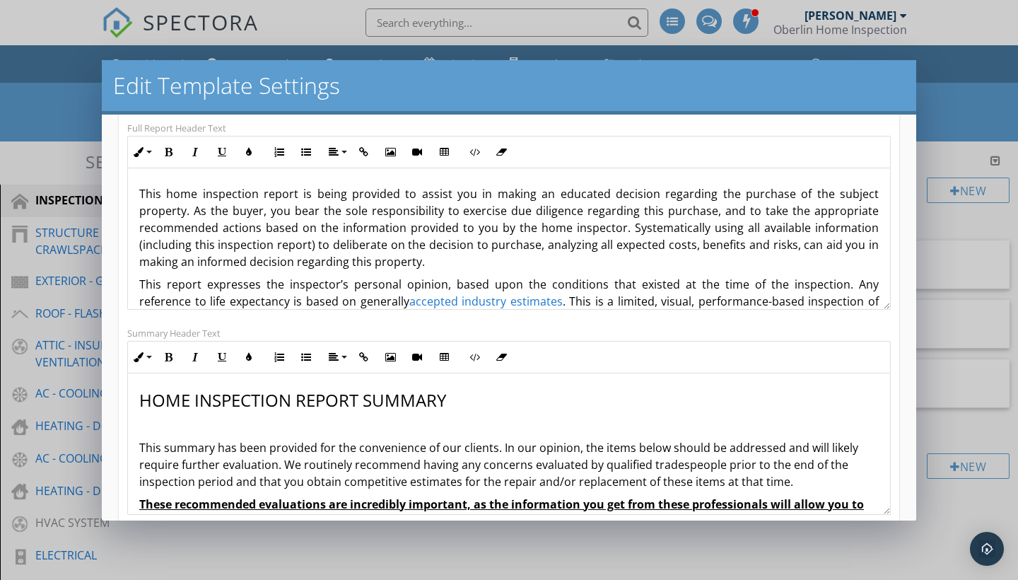
scroll to position [247, 0]
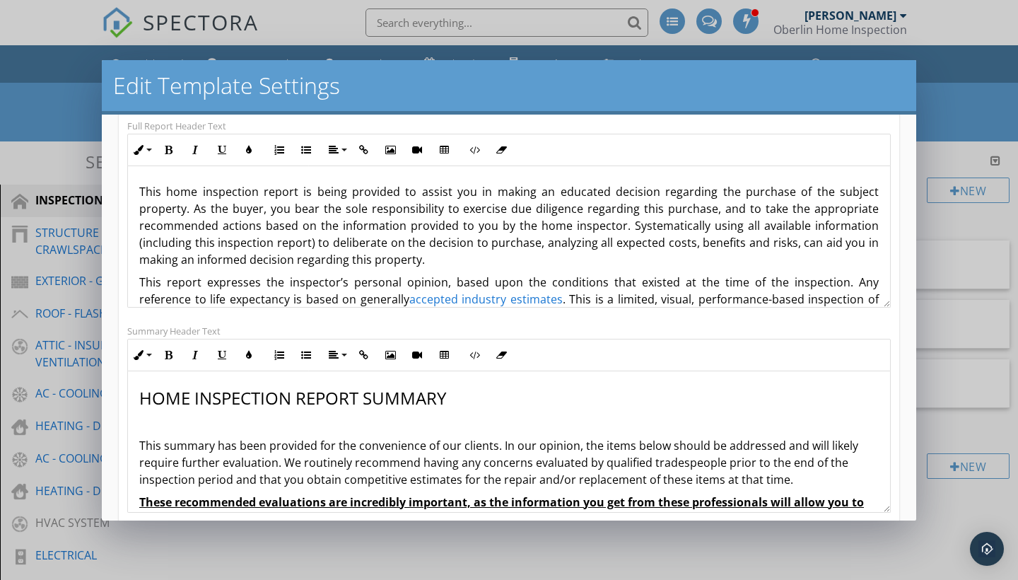
click at [616, 229] on p "This home inspection report is being provided to assist you in making an educat…" at bounding box center [508, 225] width 739 height 85
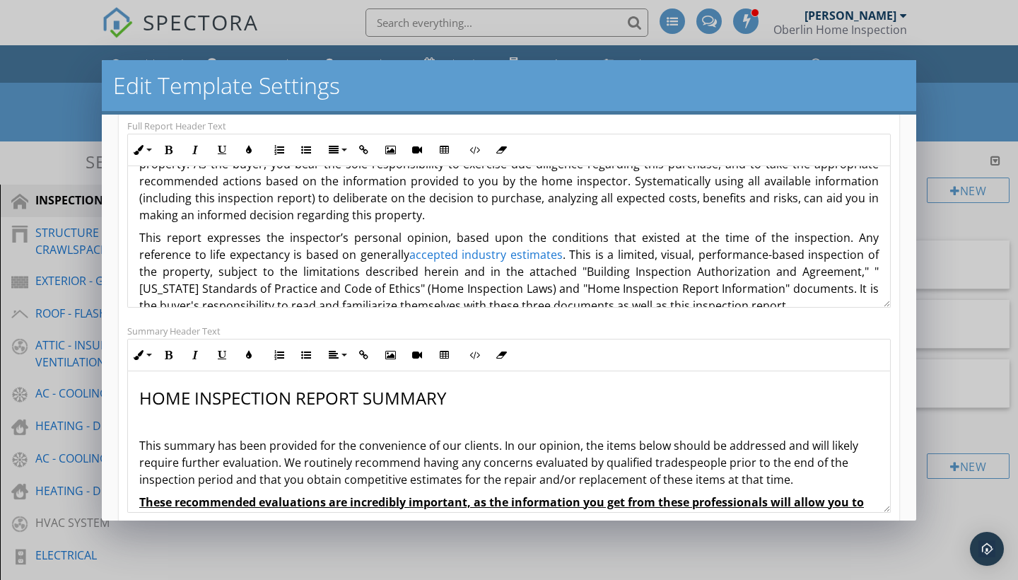
scroll to position [47, 0]
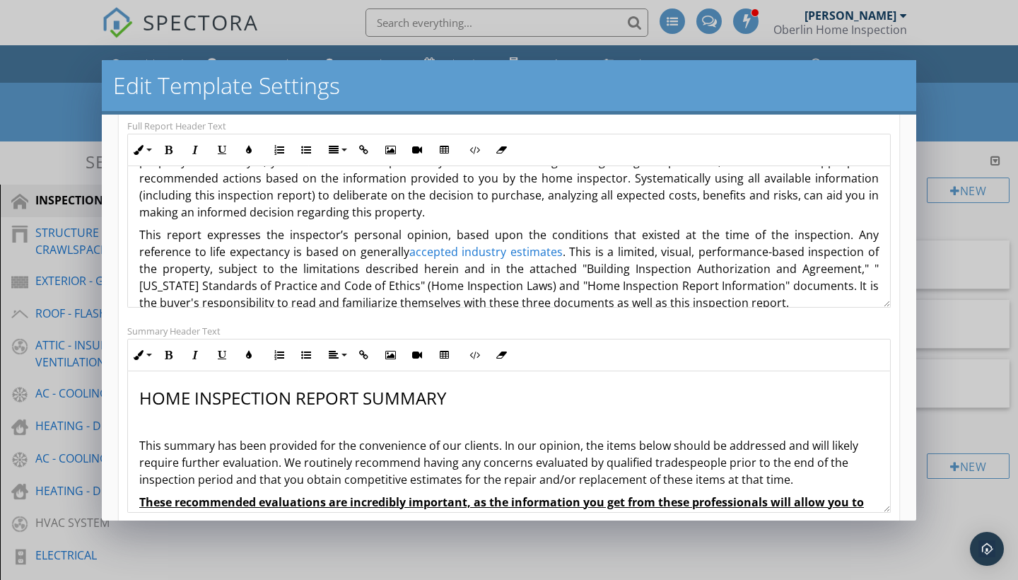
click at [483, 252] on link "accepted industry estimates" at bounding box center [485, 252] width 153 height 16
click at [375, 279] on icon "button" at bounding box center [380, 283] width 10 height 10
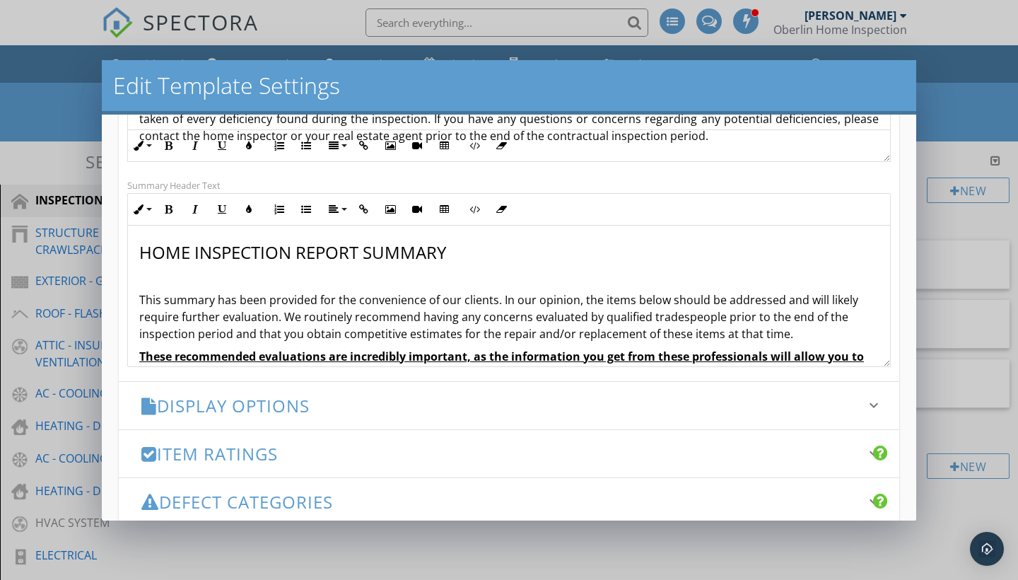
scroll to position [426, 0]
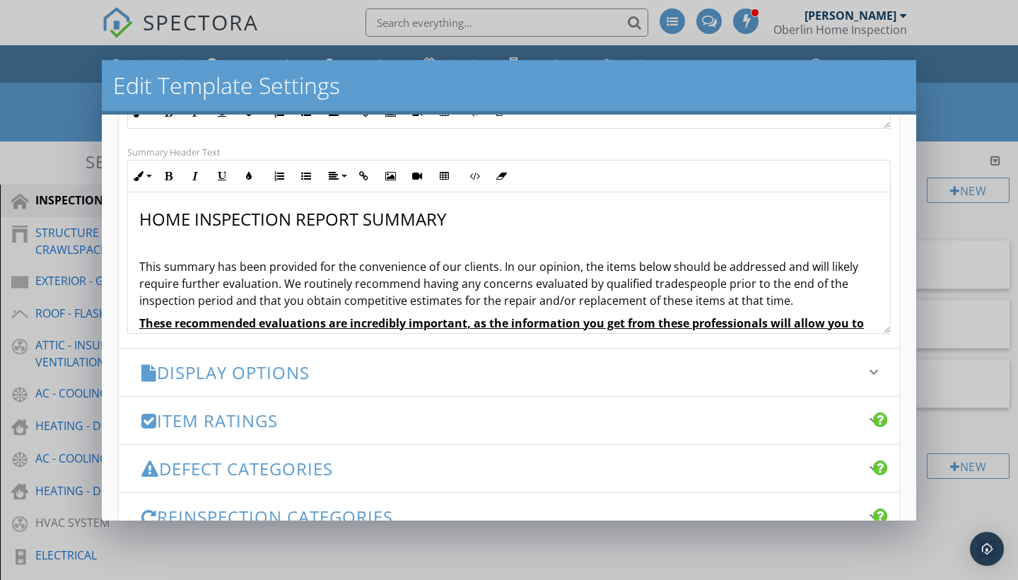
click at [329, 239] on p at bounding box center [508, 243] width 739 height 17
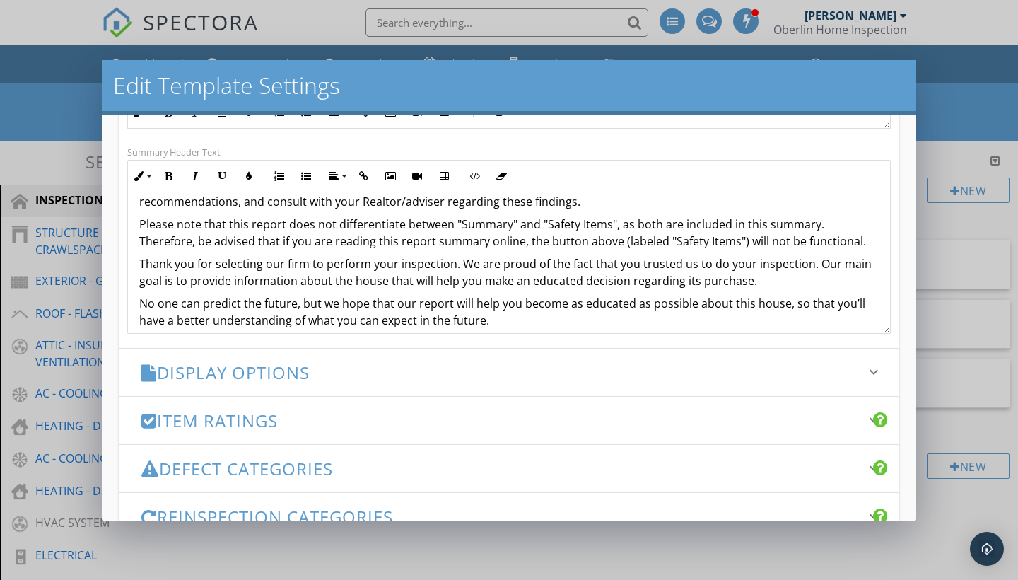
scroll to position [301, 0]
click at [965, 61] on div "Edit Template Settings Changes to these settings only affect future reports. Na…" at bounding box center [509, 290] width 1018 height 580
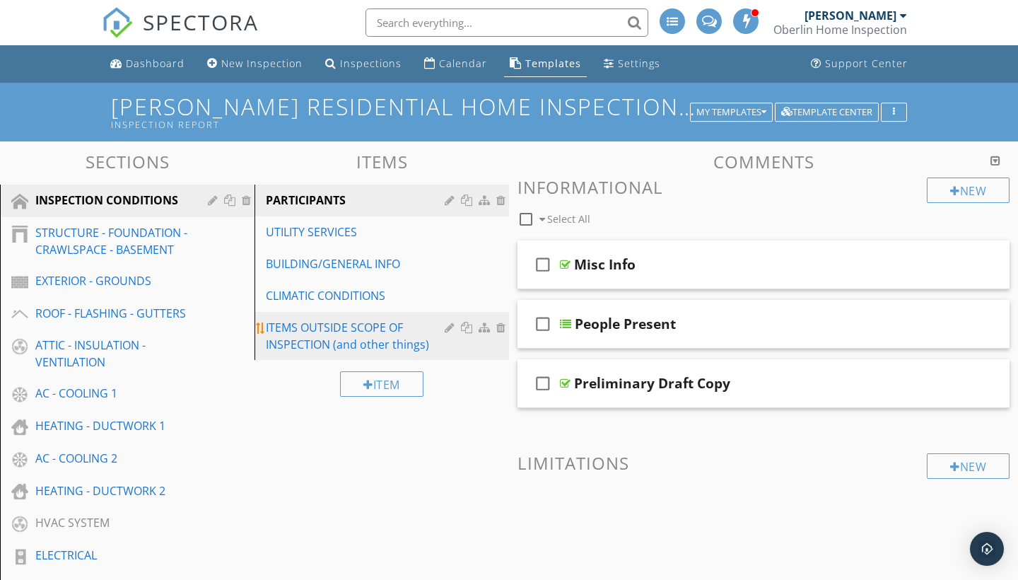
click at [308, 315] on link "ITEMS OUTSIDE SCOPE OF INSPECTION (and other things)" at bounding box center [384, 336] width 250 height 48
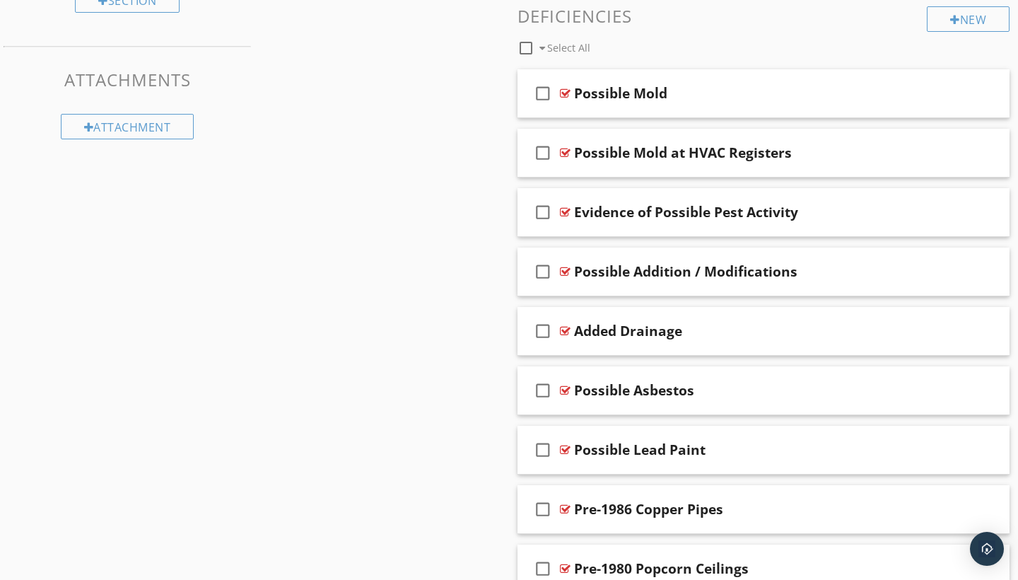
scroll to position [1084, 0]
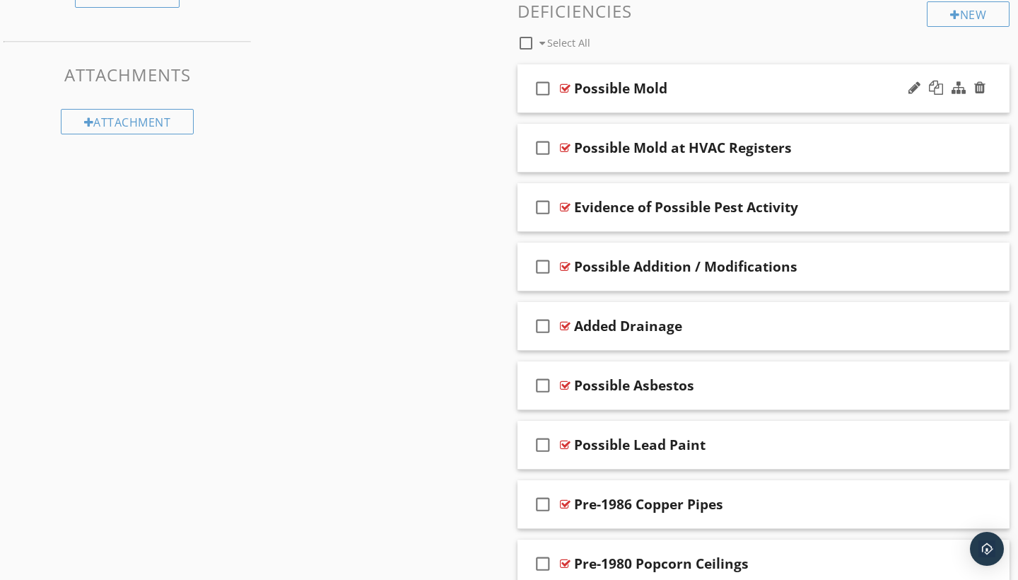
click at [636, 107] on div "check_box_outline_blank Possible Mold" at bounding box center [763, 88] width 492 height 49
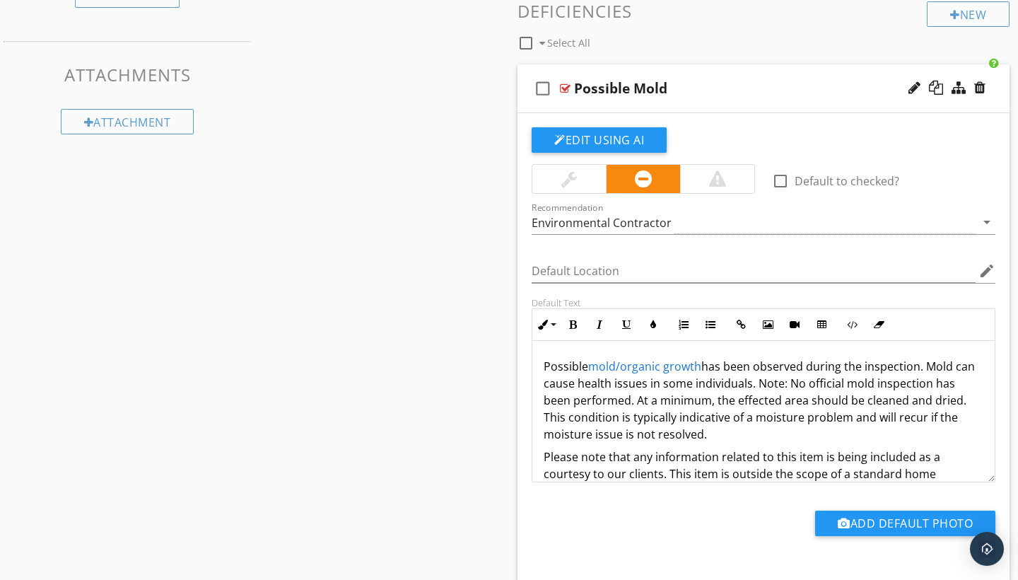
click at [636, 107] on div "check_box_outline_blank Possible Mold" at bounding box center [763, 88] width 492 height 49
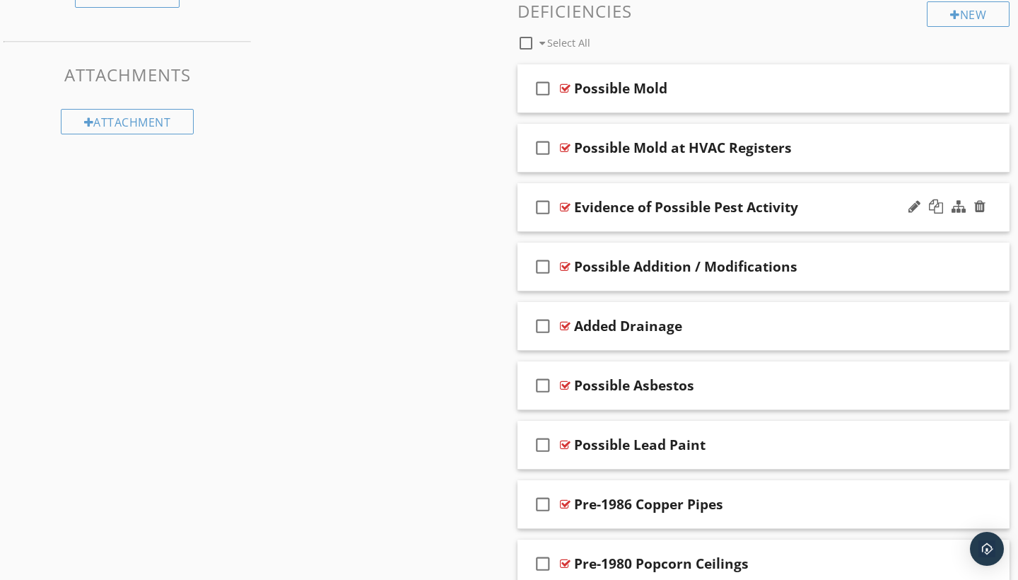
click at [627, 216] on div "check_box_outline_blank Evidence of Possible Pest Activity" at bounding box center [763, 207] width 492 height 49
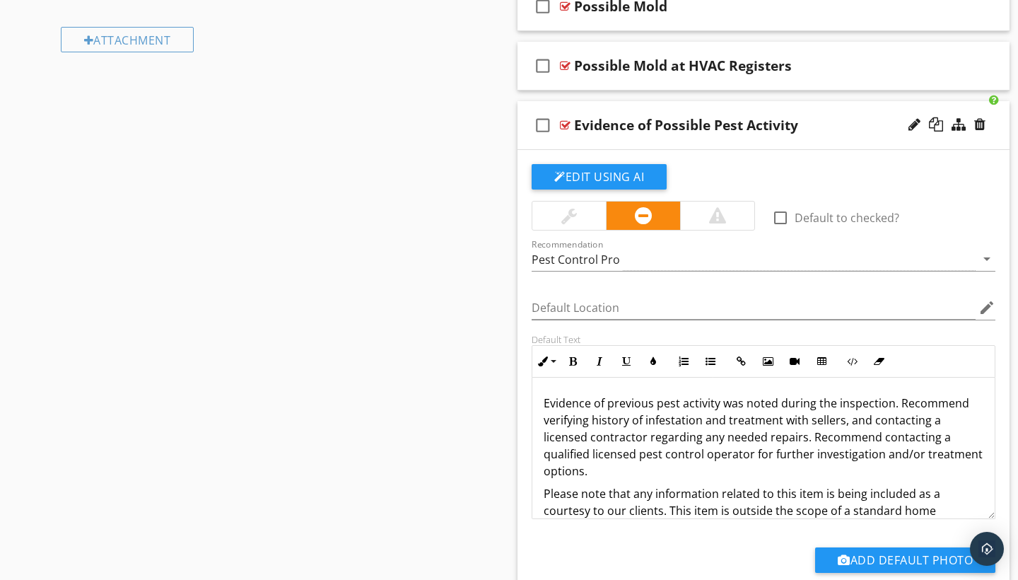
scroll to position [1163, 0]
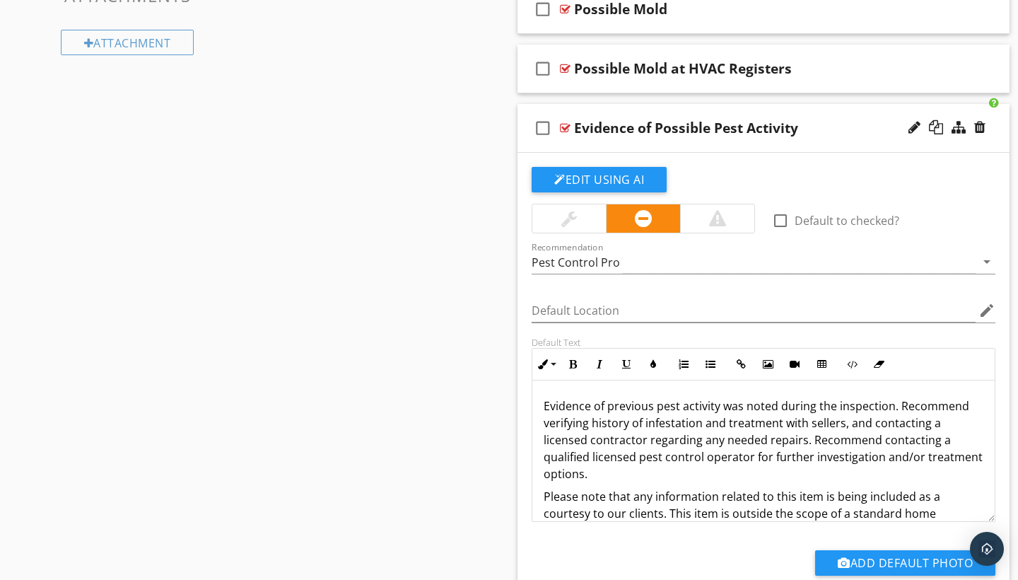
click at [638, 104] on div "check_box_outline_blank Evidence of Possible Pest Activity" at bounding box center [763, 128] width 492 height 49
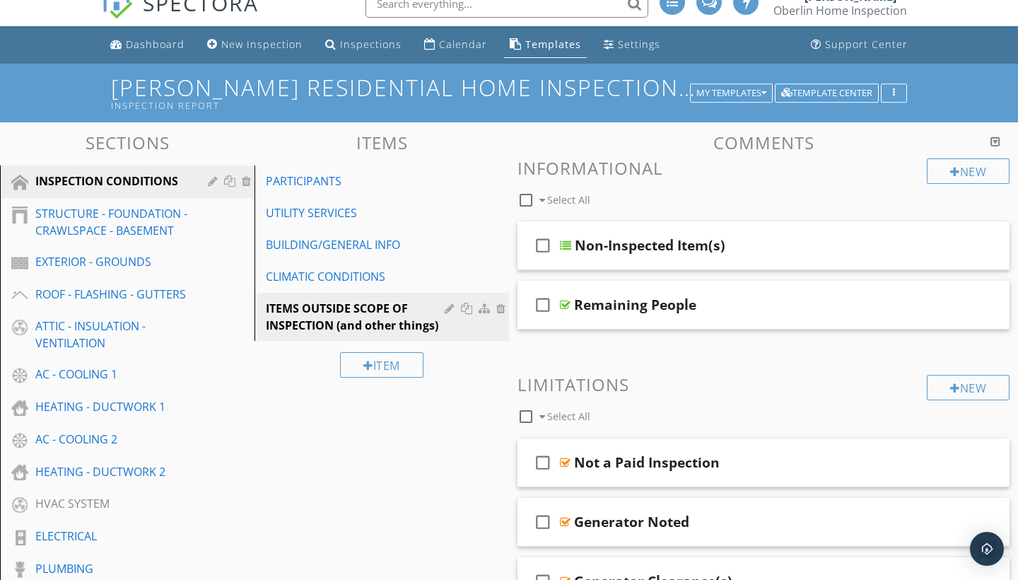
scroll to position [20, 0]
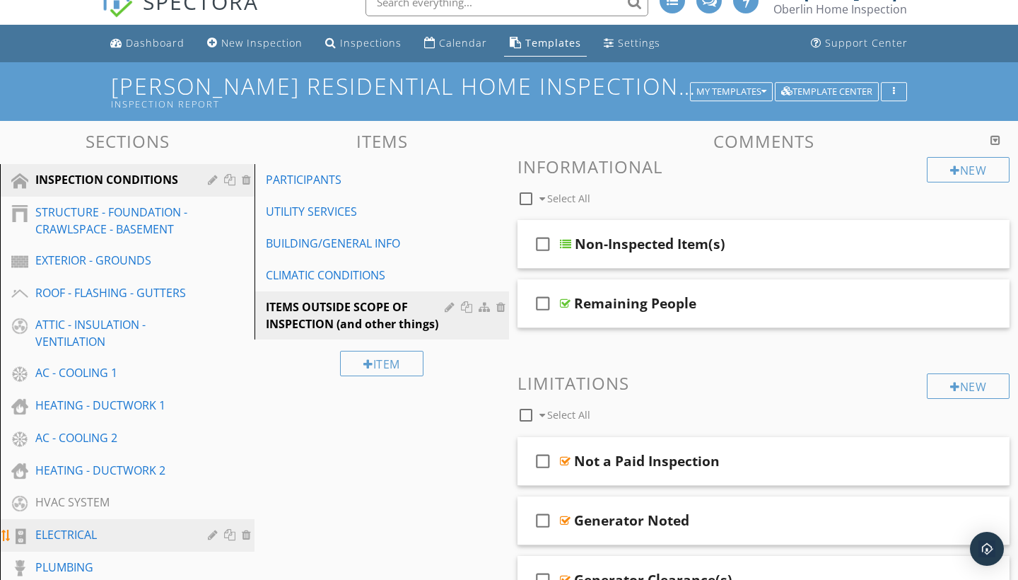
click at [131, 530] on div "ELECTRICAL" at bounding box center [111, 534] width 152 height 17
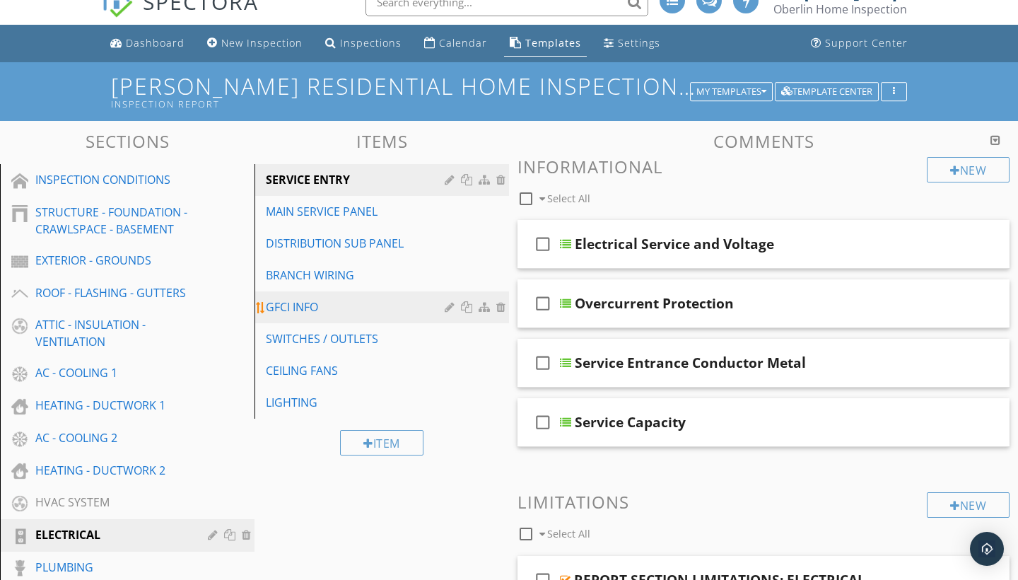
click at [346, 300] on div "GFCI INFO" at bounding box center [357, 306] width 183 height 17
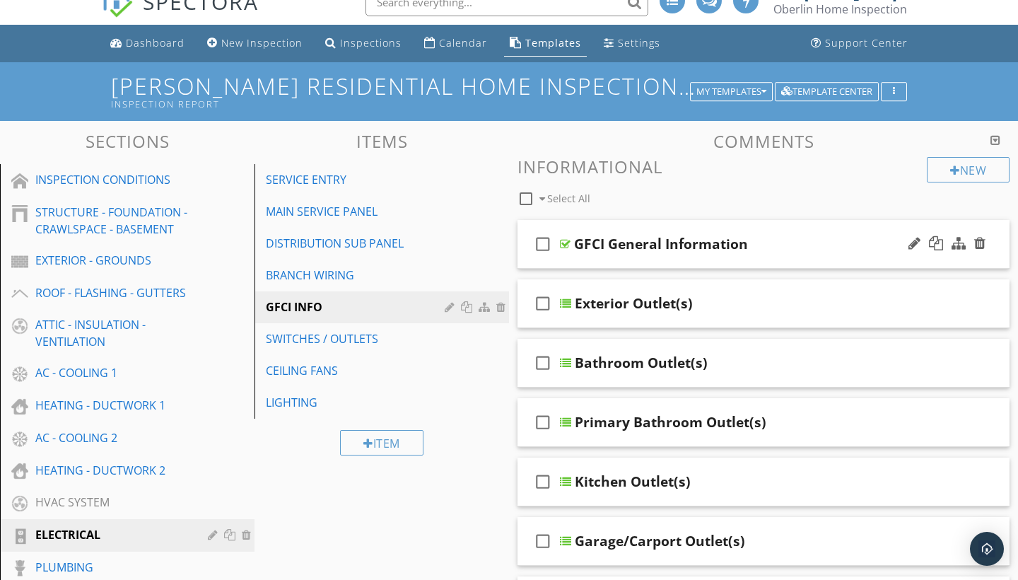
click at [606, 259] on div "check_box_outline_blank GFCI General Information" at bounding box center [763, 244] width 492 height 49
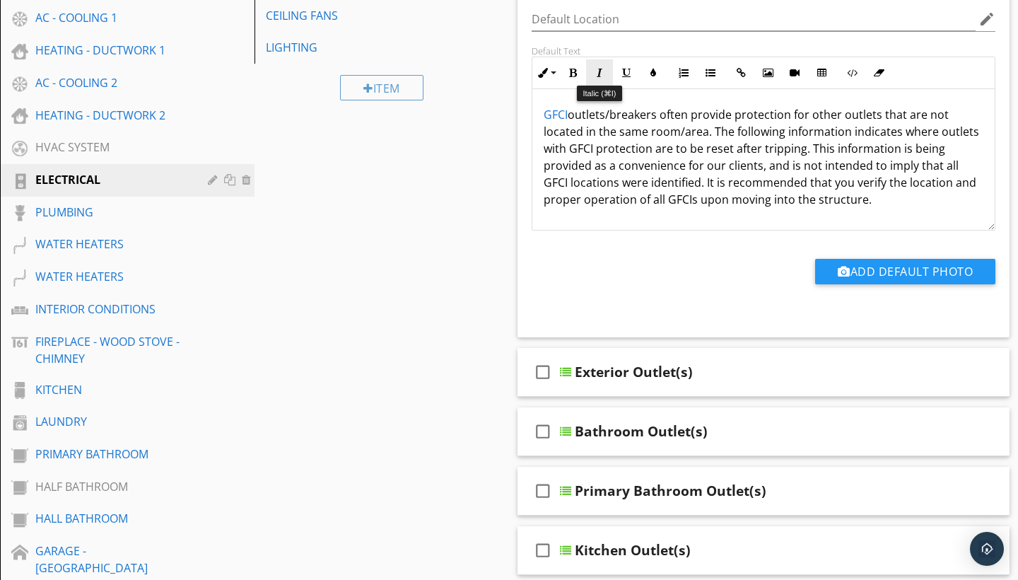
scroll to position [427, 0]
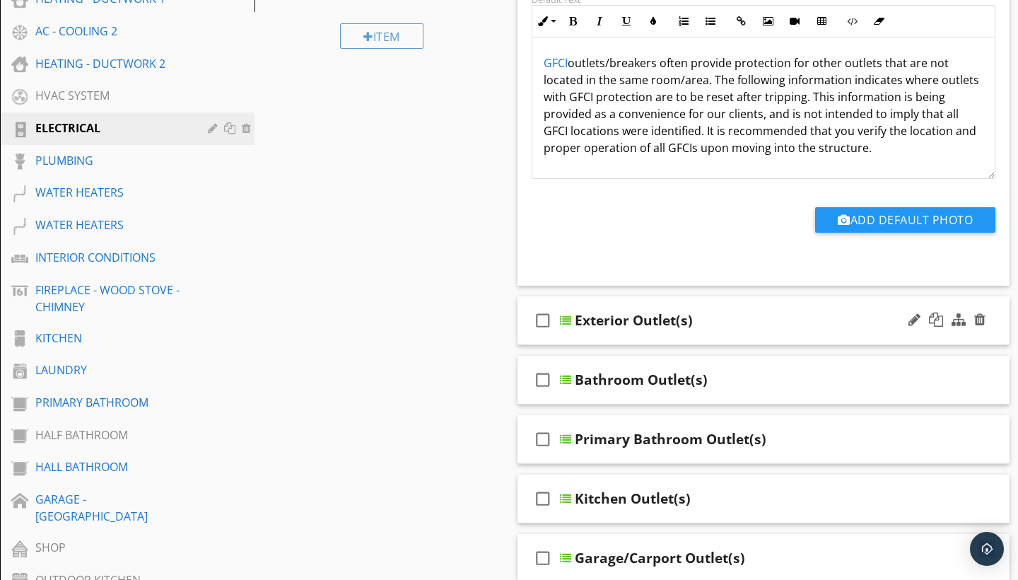
click at [626, 307] on div "check_box_outline_blank Exterior Outlet(s)" at bounding box center [763, 320] width 492 height 49
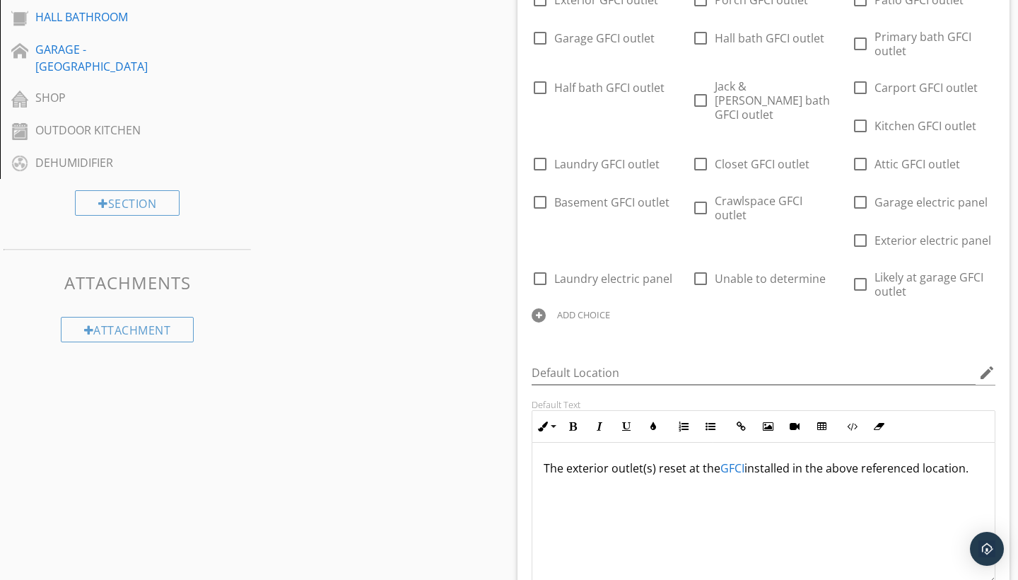
scroll to position [878, 0]
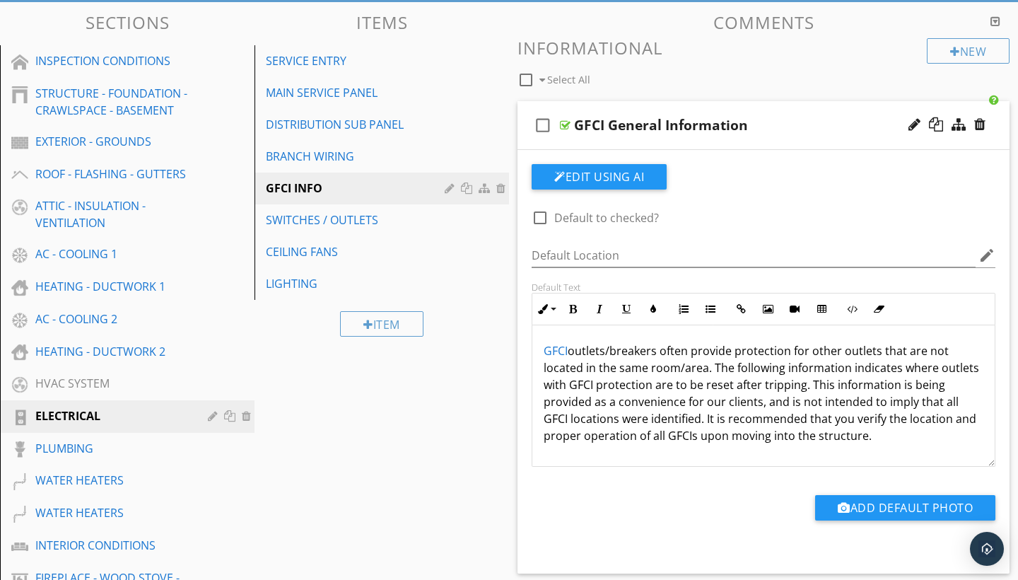
scroll to position [134, 0]
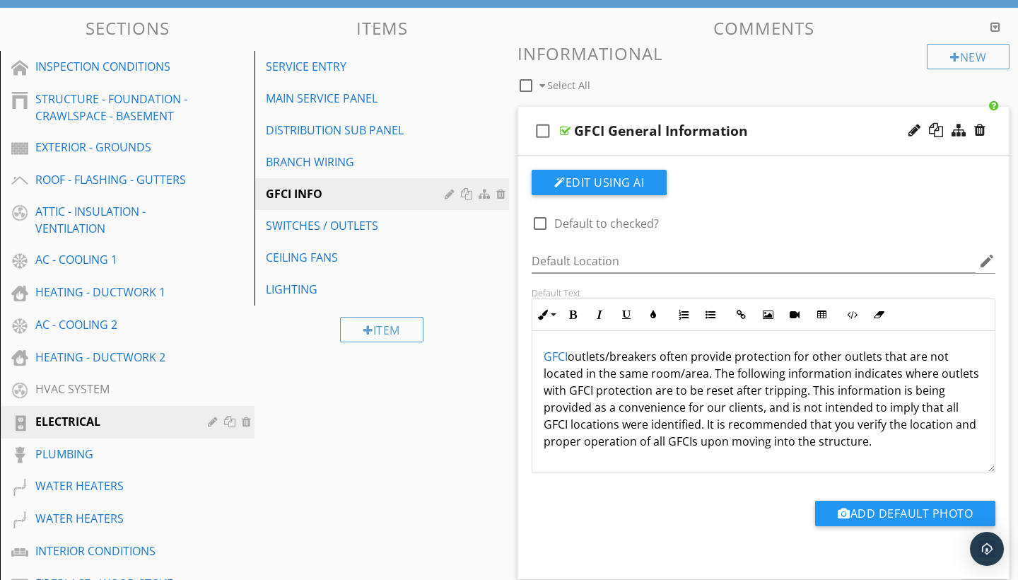
click at [588, 107] on div "check_box_outline_blank GFCI General Information" at bounding box center [763, 131] width 492 height 49
type textarea "<p><a draggable="false" fr-original-style="" href="[URL][DOMAIN_NAME]" rel="noo…"
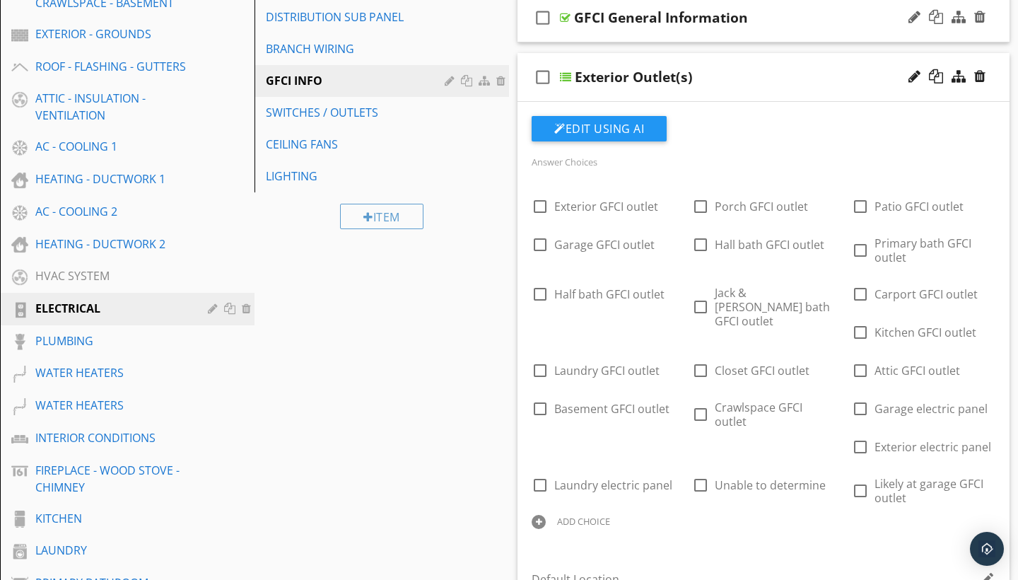
scroll to position [227, 0]
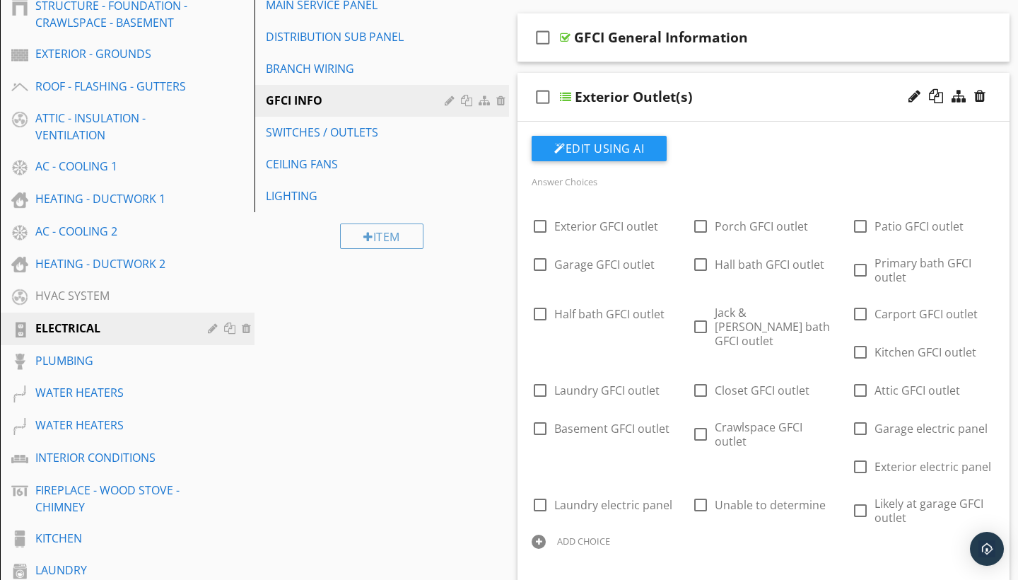
click at [599, 78] on div "check_box_outline_blank Exterior Outlet(s)" at bounding box center [763, 97] width 492 height 49
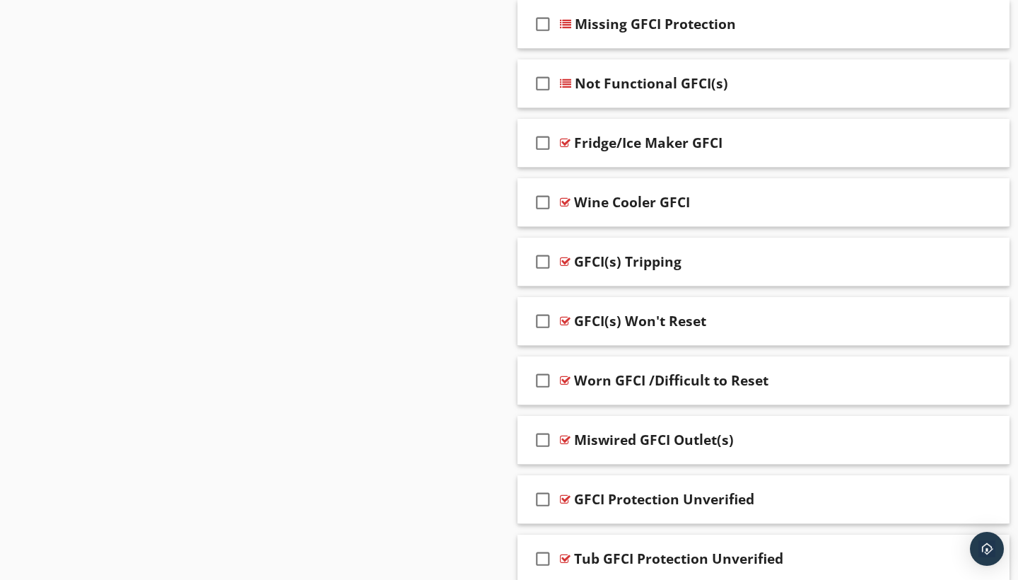
scroll to position [1802, 0]
click at [624, 298] on div "check_box_outline_blank GFCI(s) Won't Reset" at bounding box center [763, 320] width 492 height 49
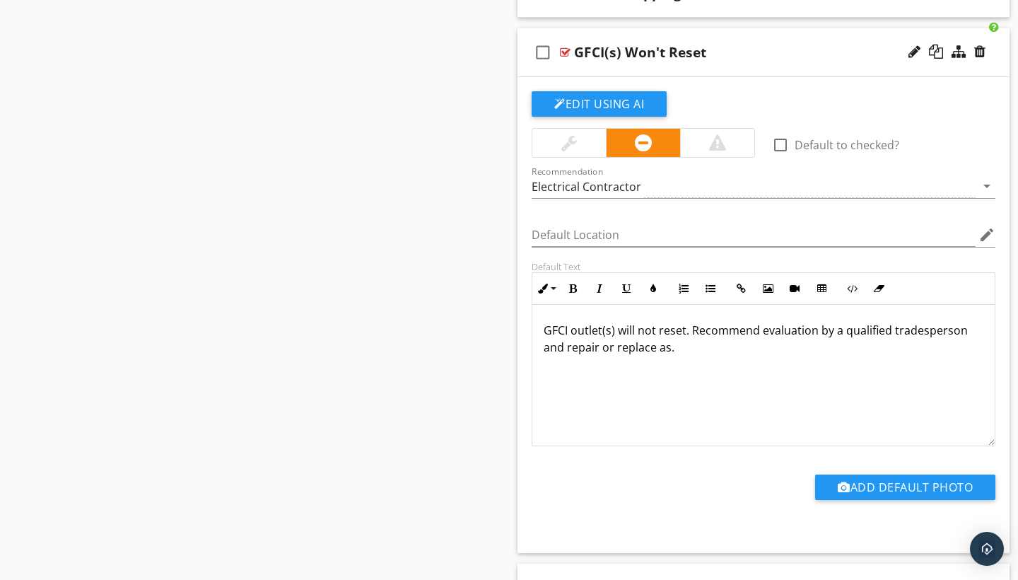
scroll to position [2070, 0]
click at [638, 34] on div "check_box_outline_blank GFCI(s) Won't Reset" at bounding box center [763, 53] width 492 height 49
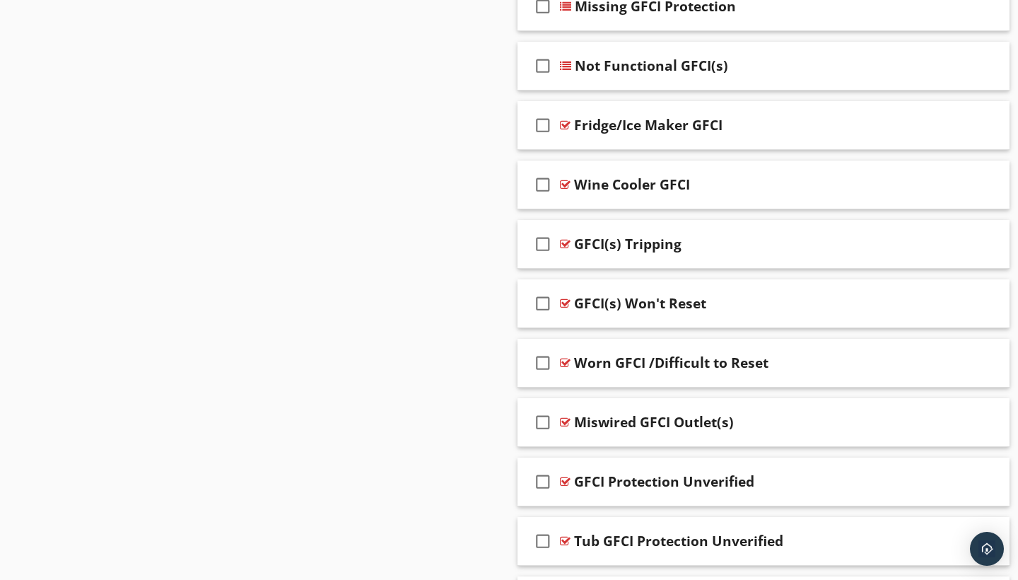
scroll to position [1818, 0]
click at [619, 105] on div "check_box_outline_blank Fridge/Ice Maker GFCI" at bounding box center [763, 126] width 492 height 49
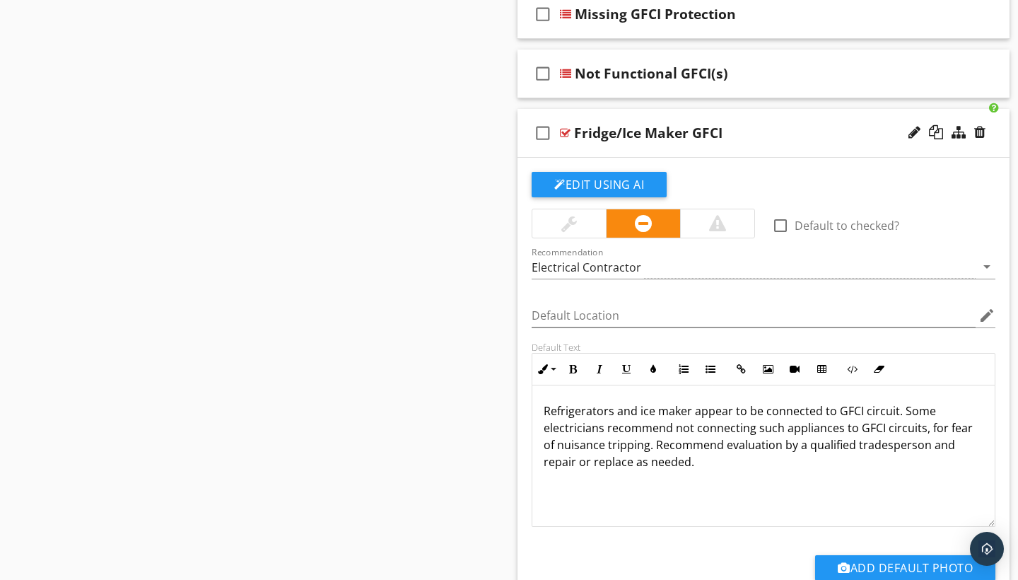
scroll to position [1808, 0]
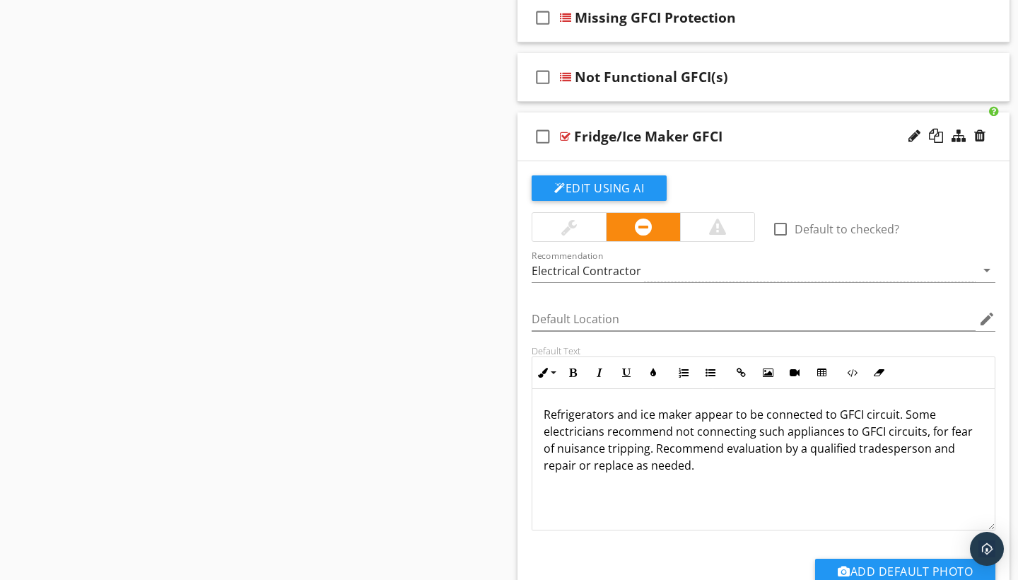
click at [590, 117] on div "check_box_outline_blank Fridge/Ice Maker GFCI" at bounding box center [763, 136] width 492 height 49
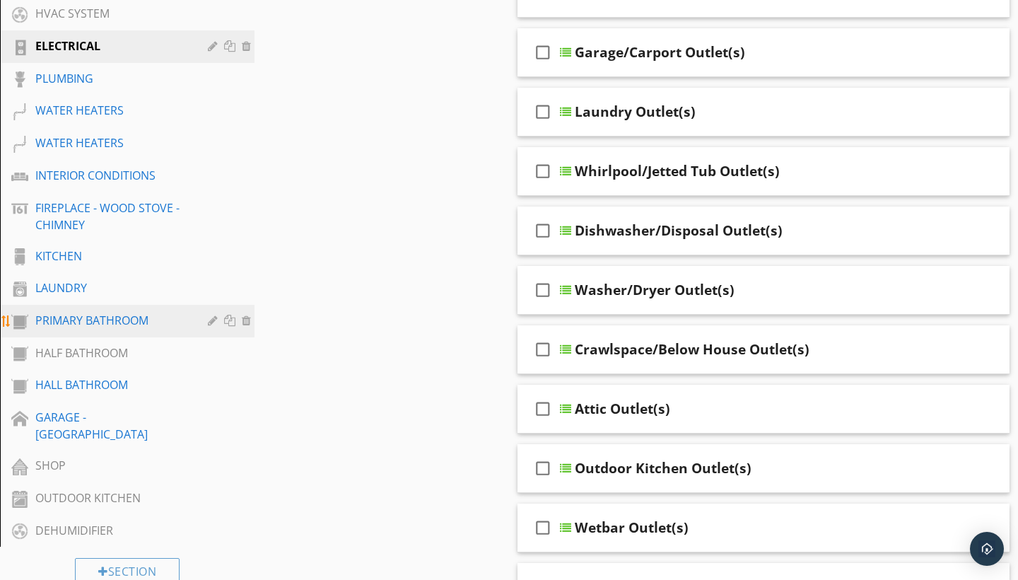
scroll to position [510, 0]
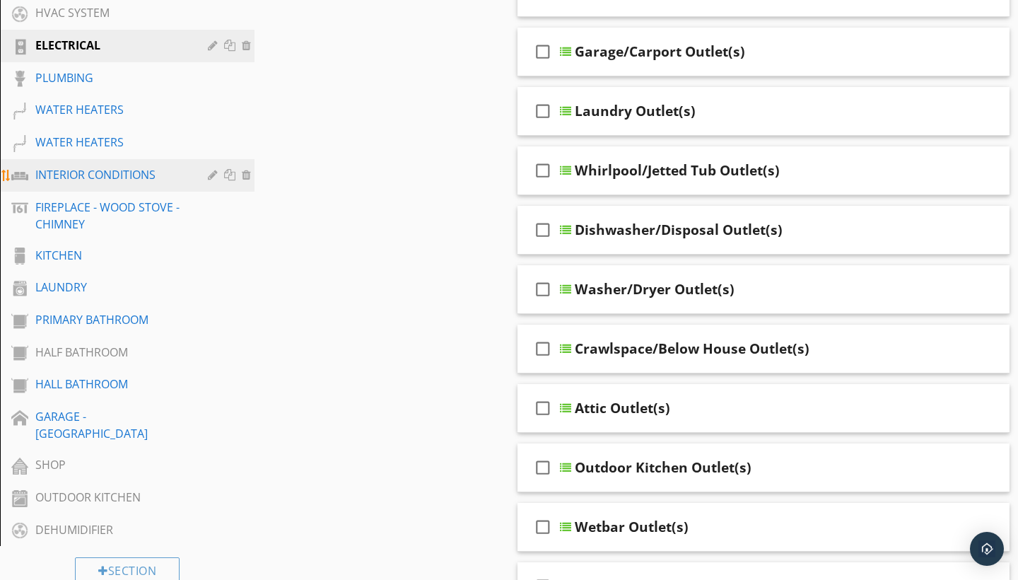
click at [147, 172] on div "INTERIOR CONDITIONS" at bounding box center [111, 174] width 152 height 17
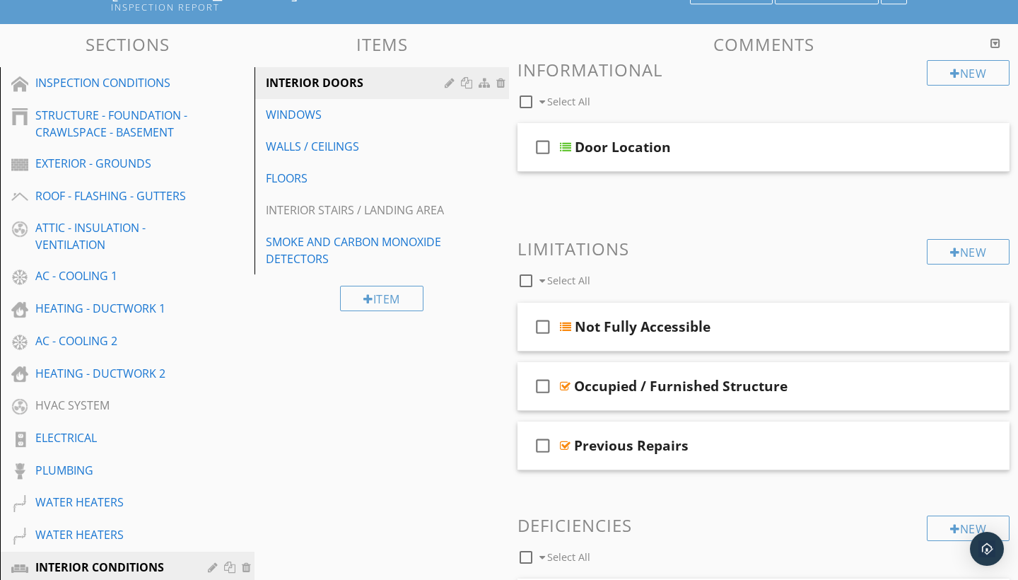
scroll to position [104, 0]
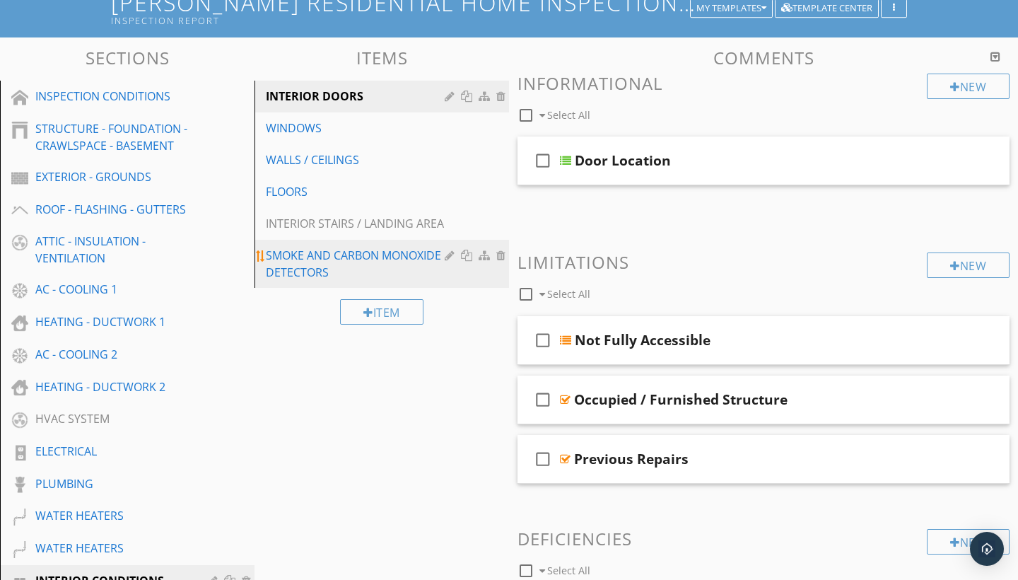
click at [423, 263] on div "SMOKE AND CARBON MONOXIDE DETECTORS" at bounding box center [357, 264] width 183 height 34
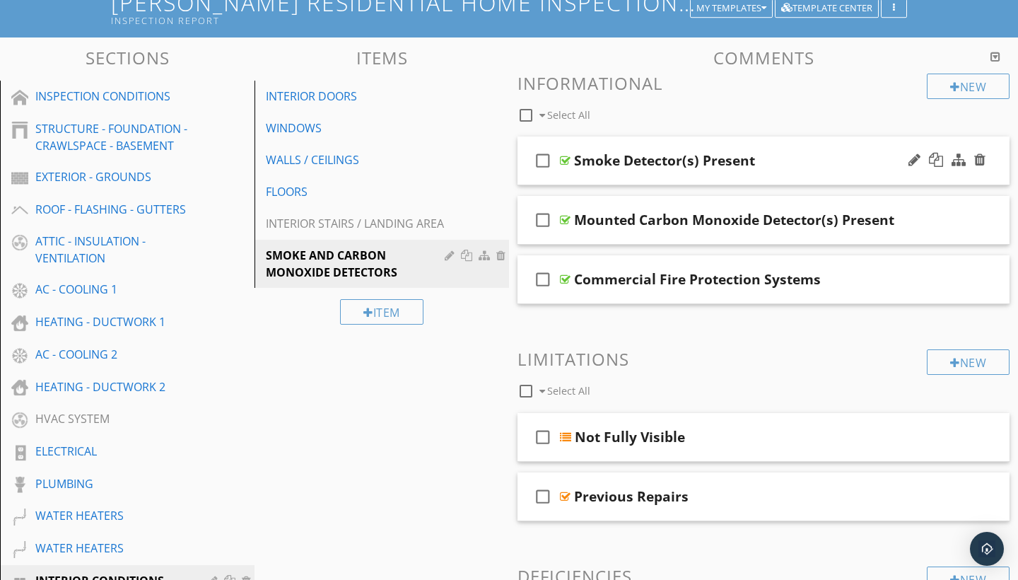
click at [655, 172] on div "check_box_outline_blank Smoke Detector(s) Present" at bounding box center [763, 160] width 492 height 49
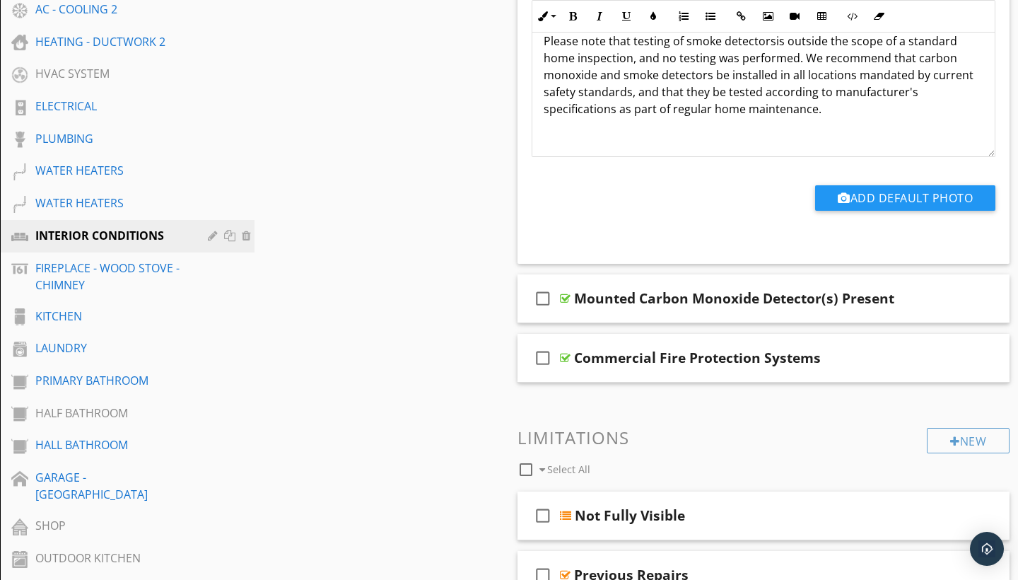
scroll to position [452, 0]
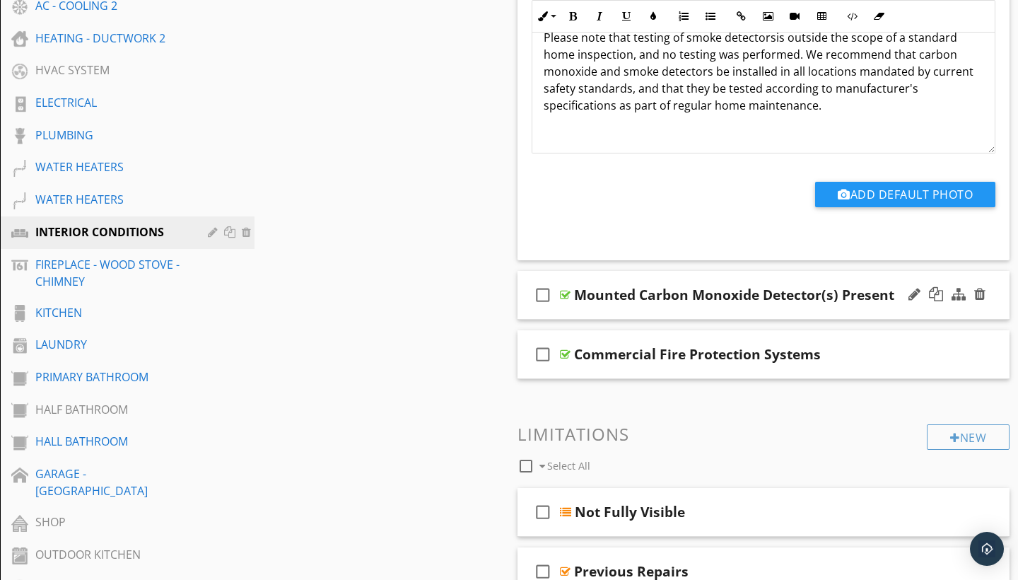
click at [640, 306] on div "check_box_outline_blank Mounted Carbon Monoxide Detector(s) Present" at bounding box center [763, 295] width 492 height 49
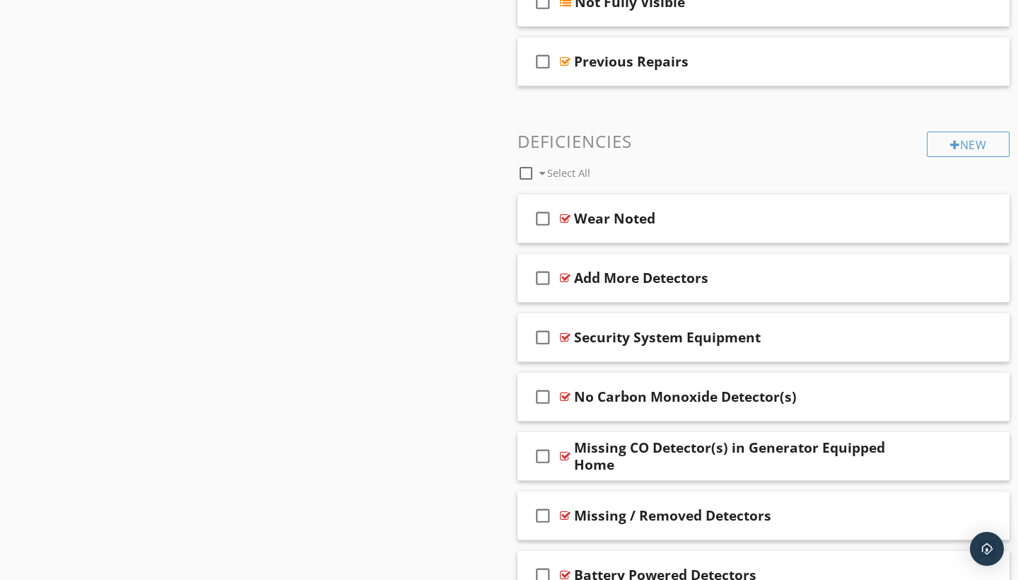
scroll to position [1388, 0]
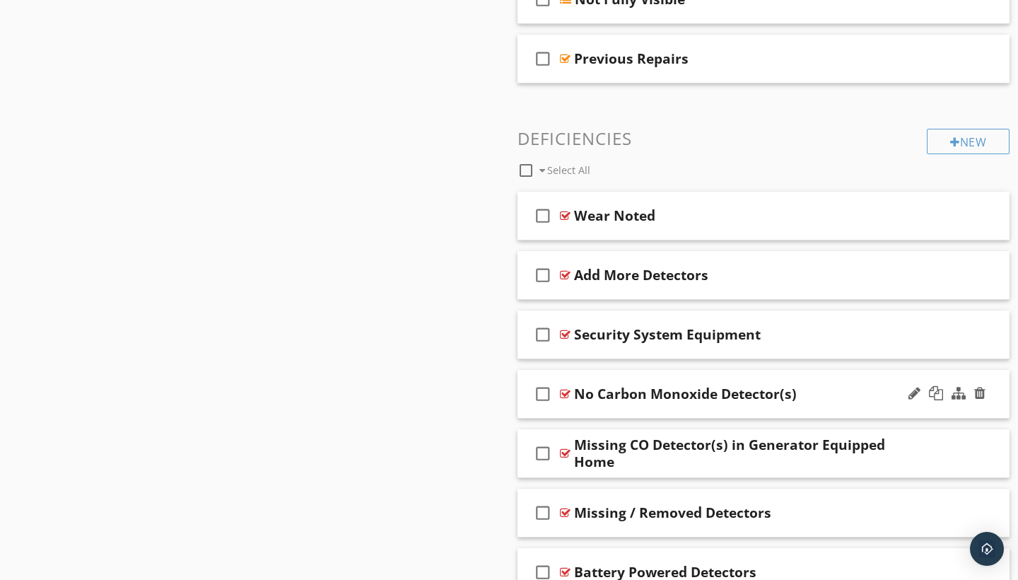
click at [599, 410] on div "check_box_outline_blank No Carbon Monoxide Detector(s)" at bounding box center [763, 394] width 492 height 49
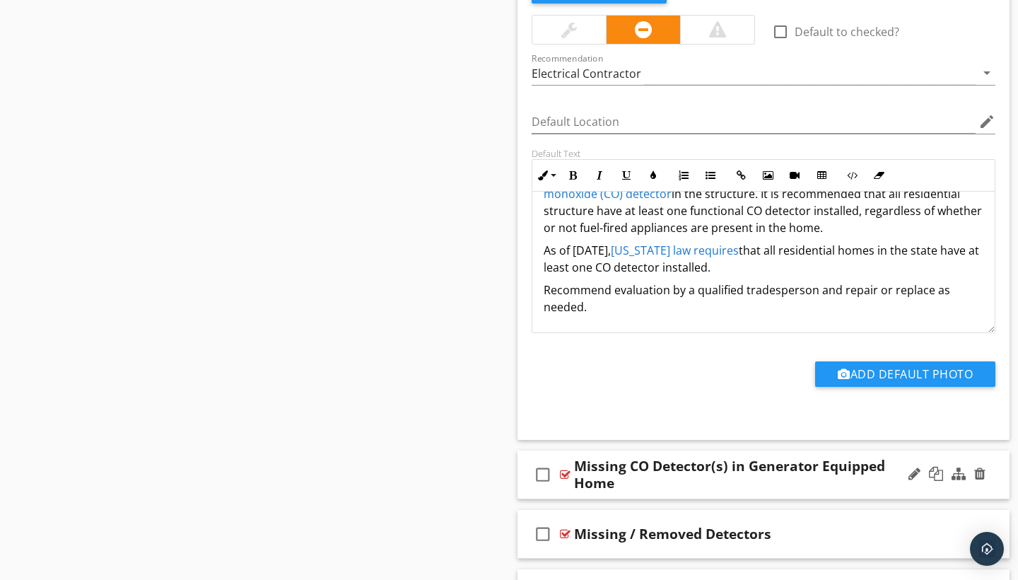
scroll to position [1841, 0]
